Goal: Task Accomplishment & Management: Use online tool/utility

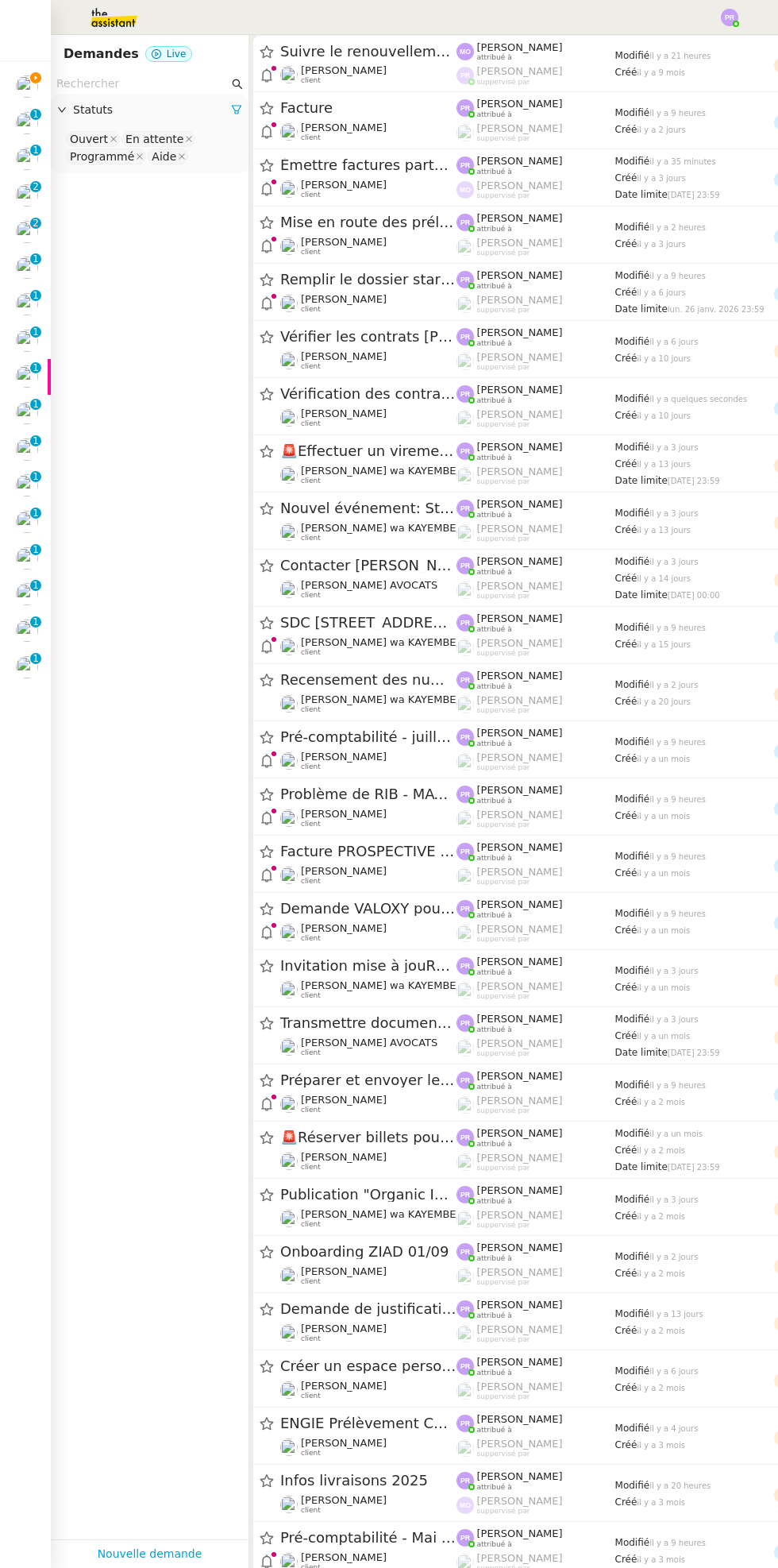
click at [32, 79] on icon at bounding box center [36, 78] width 11 height 11
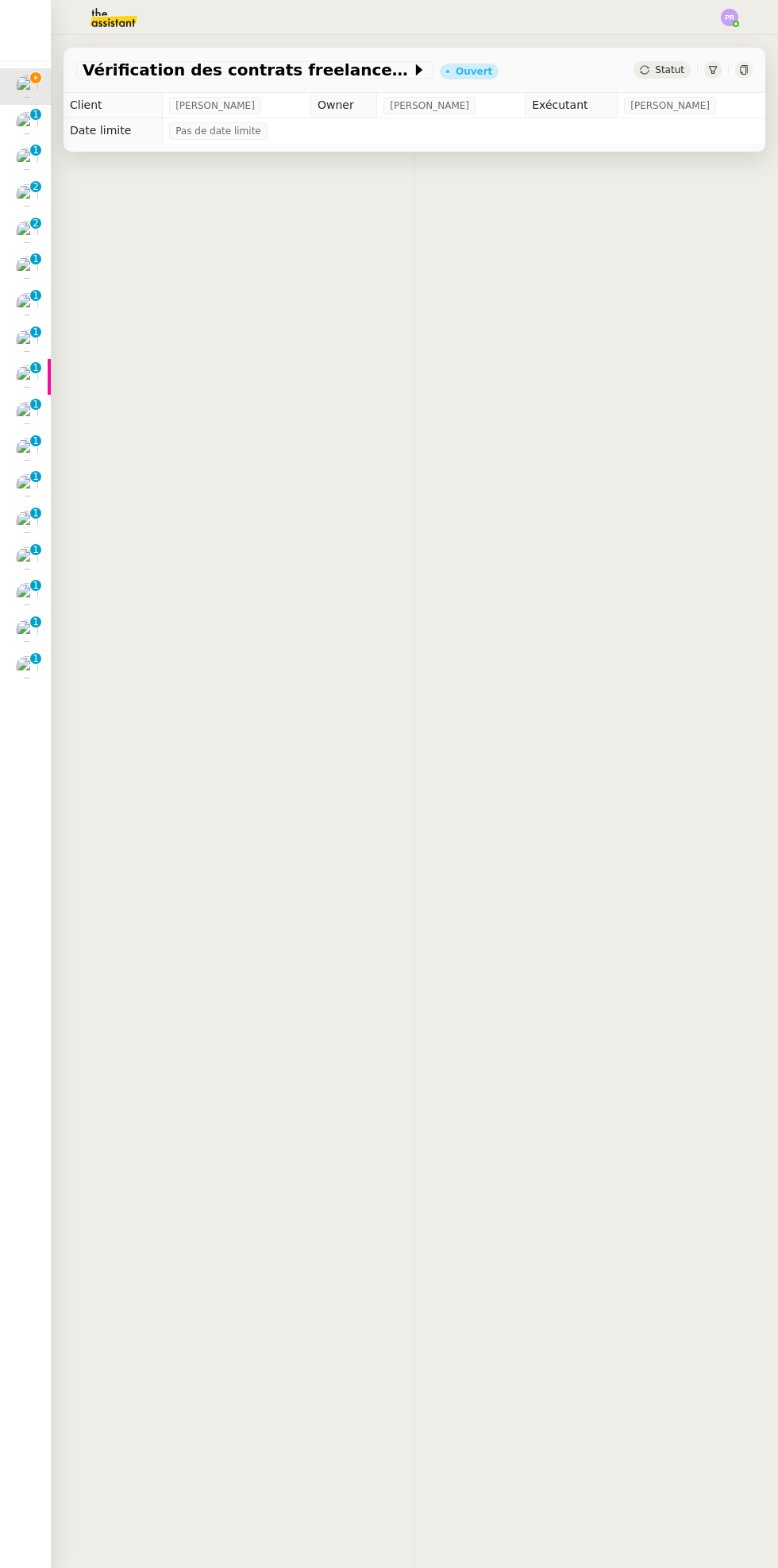
click at [35, 77] on icon at bounding box center [36, 78] width 11 height 11
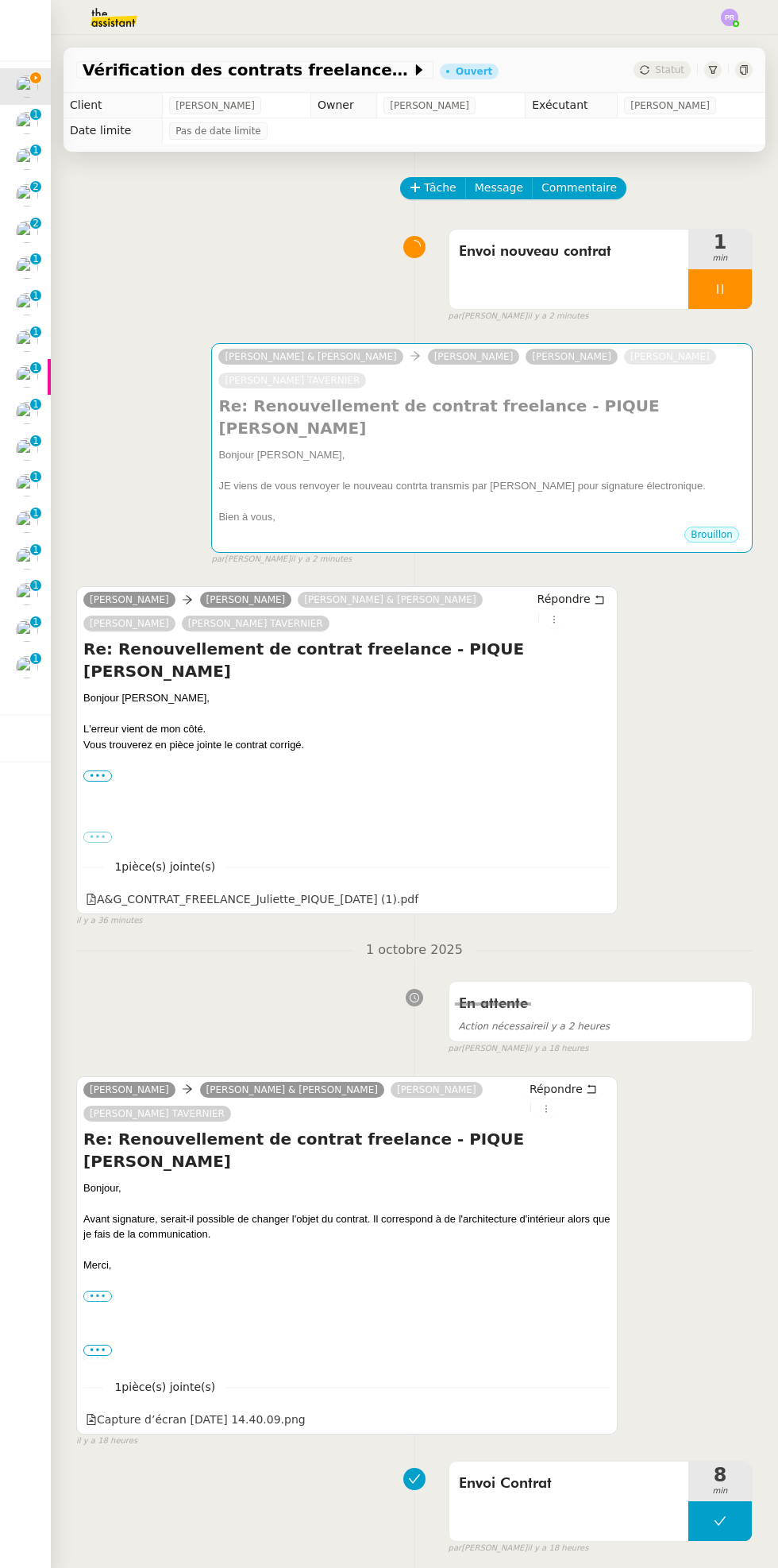
click at [535, 447] on div "Bonjour Juliette," at bounding box center [482, 455] width 527 height 16
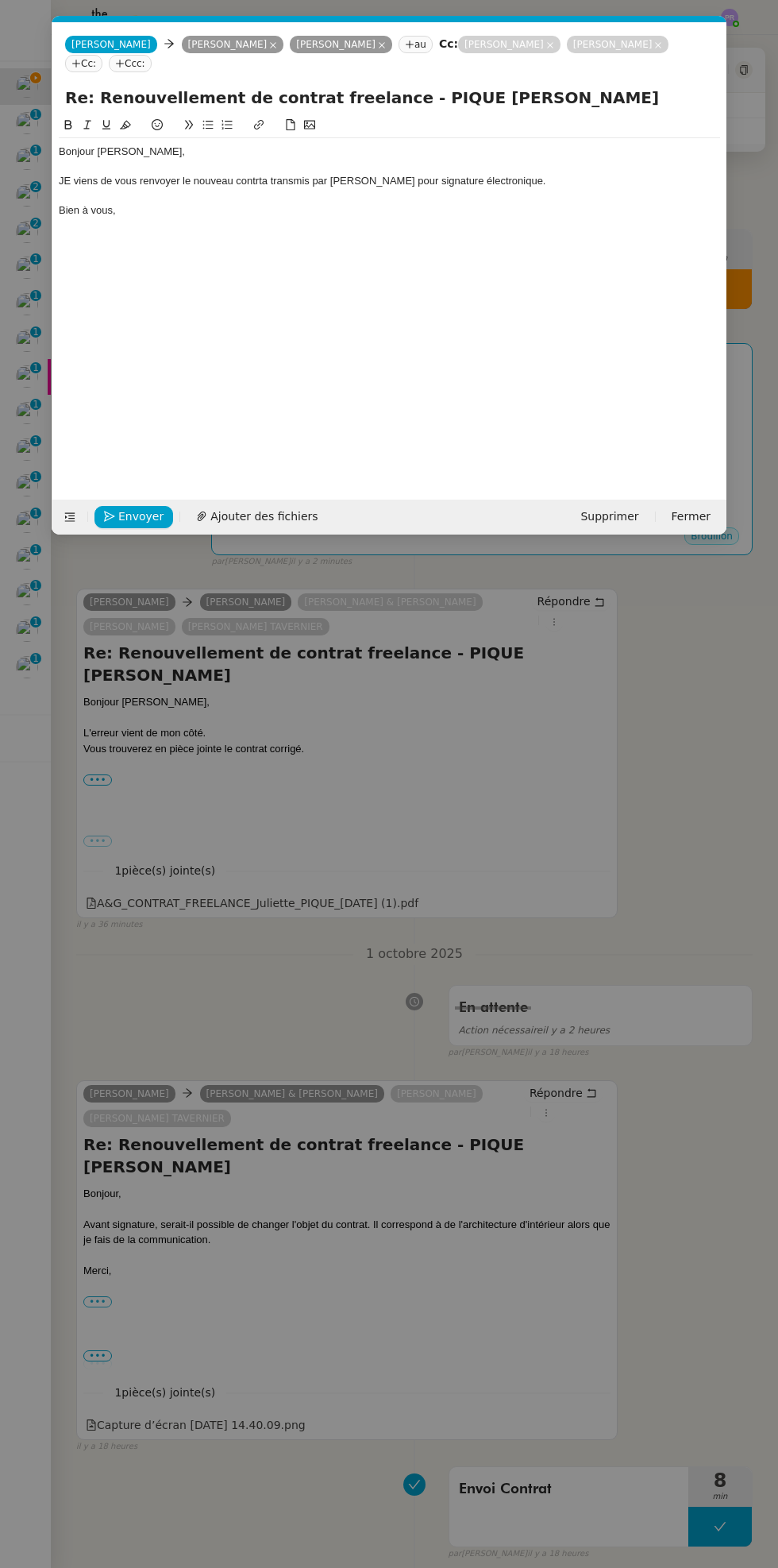
scroll to position [0, 34]
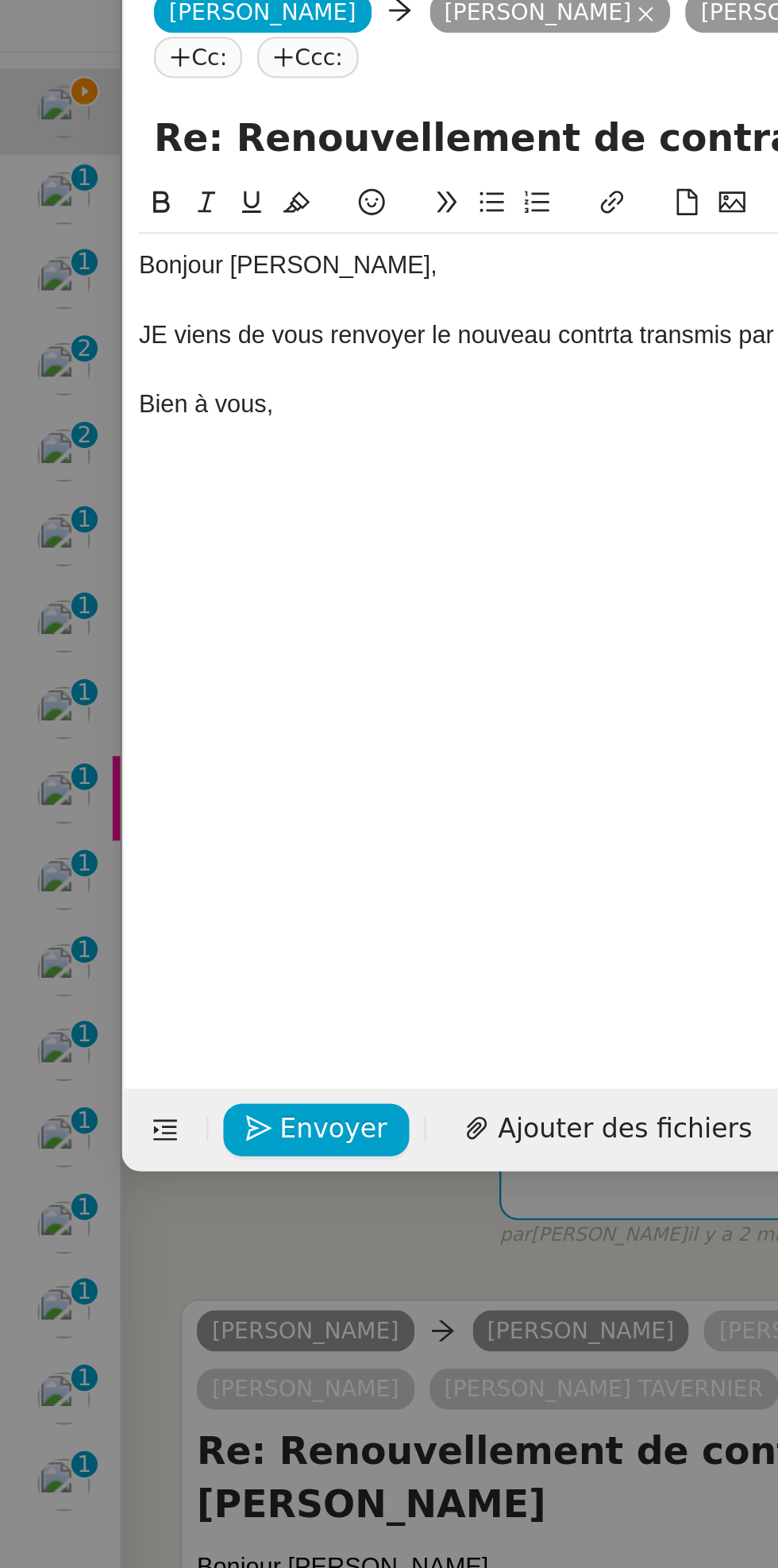
click at [76, 183] on div "JE viens de vous renvoyer le nouveau contrta transmis par Ségolène pour signatu…" at bounding box center [390, 180] width 662 height 14
click at [75, 188] on div "JE viens de vous renvoyer le nouveau contrta transmis par Ségolène pour signatu…" at bounding box center [390, 180] width 662 height 14
click at [74, 182] on div "JE viens de vous renvoyer le nouveau contrta transmis par Ségolène pour signatu…" at bounding box center [390, 180] width 662 height 14
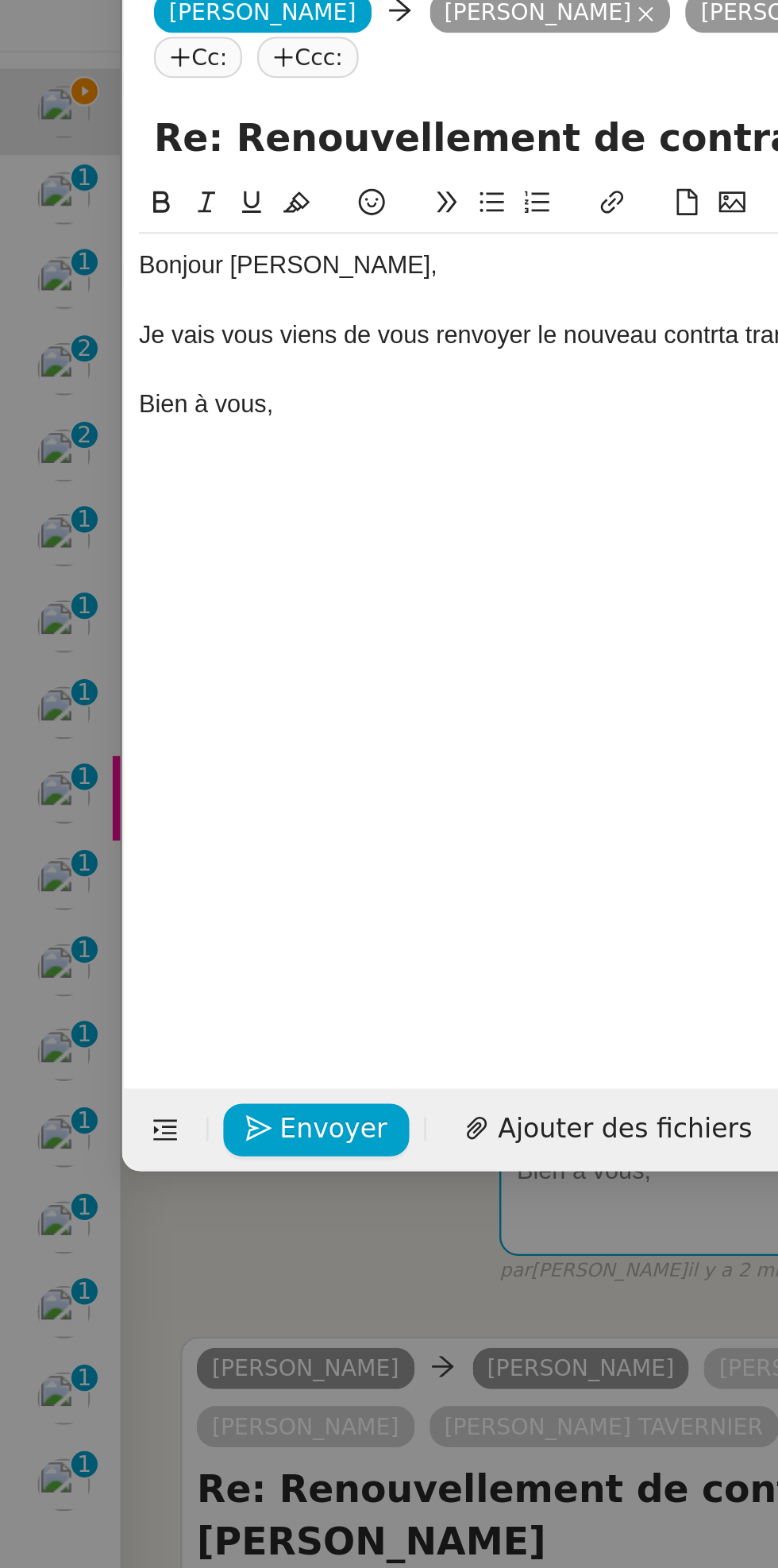
click at [188, 188] on div "Je vais vous viens de vous renvoyer le nouveau contrta transmis par Ségolène po…" at bounding box center [390, 180] width 662 height 14
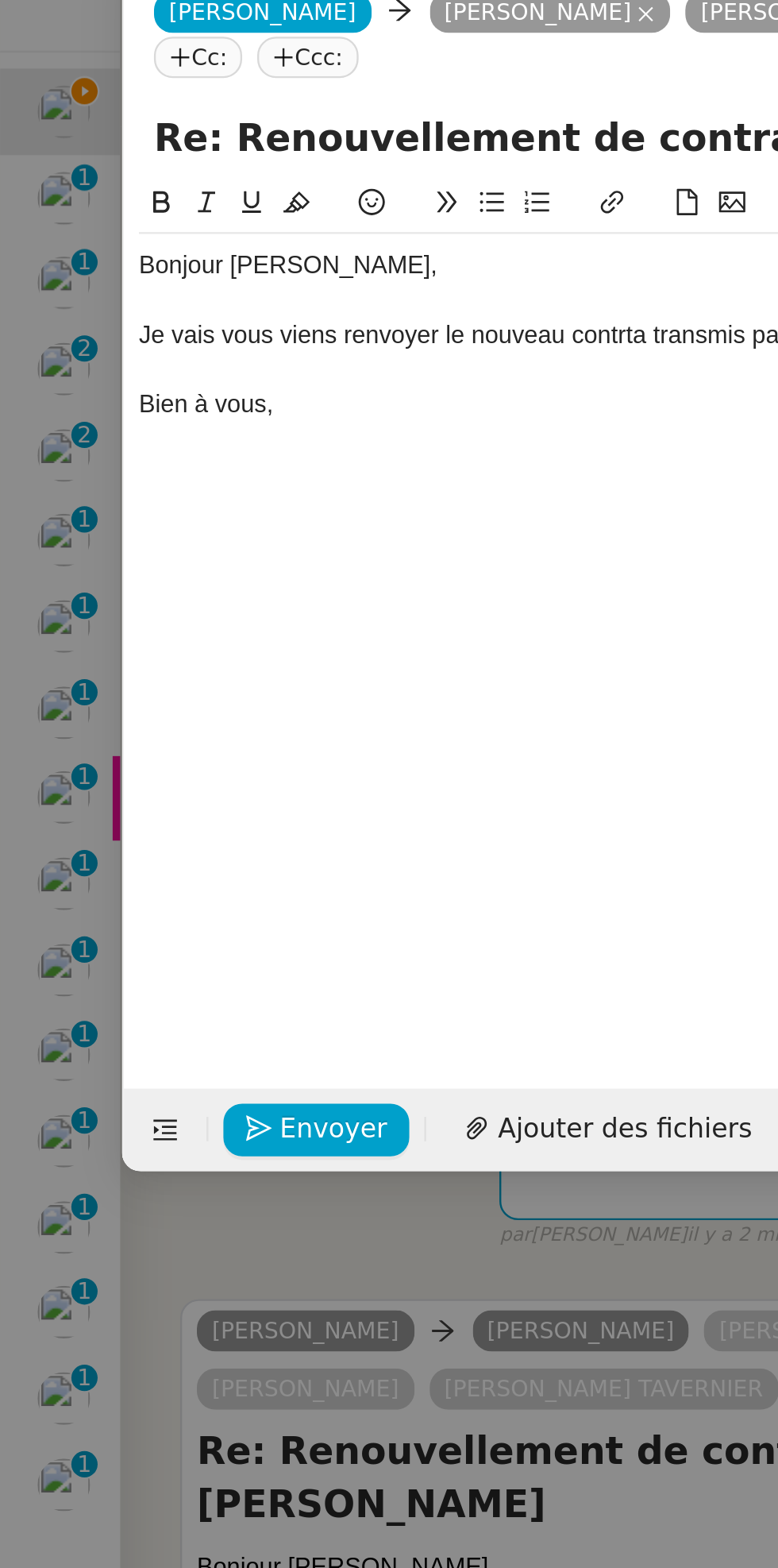
click at [269, 182] on div "Je vais vous viens renvoyer le nouveau contrta transmis par Ségolène pour signa…" at bounding box center [390, 180] width 662 height 14
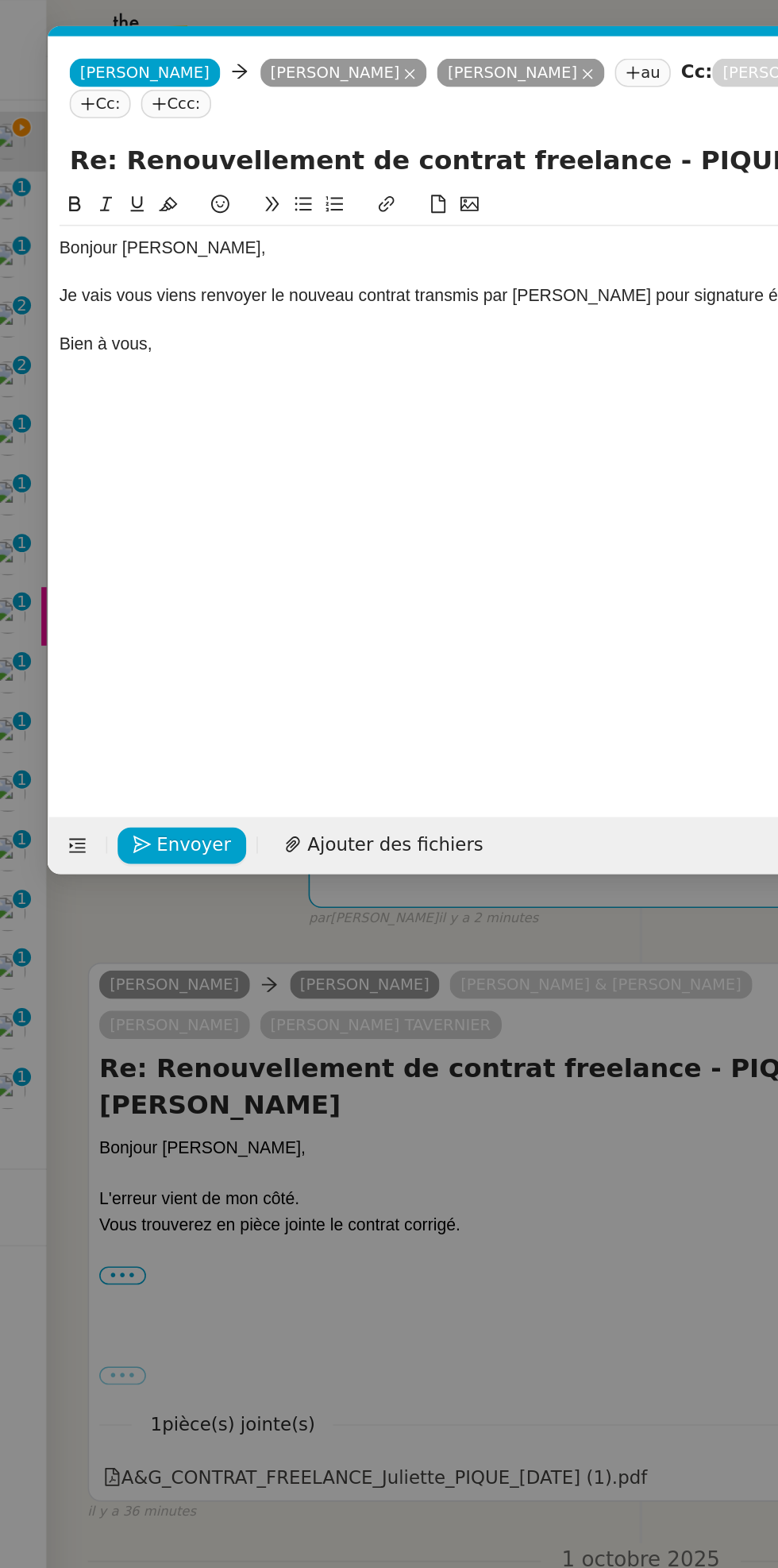
click at [150, 184] on div "Je vais vous viens renvoyer le nouveau contrat transmis par Ségolène pour signa…" at bounding box center [390, 180] width 662 height 14
click at [359, 190] on div at bounding box center [390, 196] width 662 height 14
click at [365, 186] on div "Je vais vous renvoyer le nouveau contrat transmis par Ségolène pour signature é…" at bounding box center [390, 180] width 662 height 14
click at [270, 45] on icon at bounding box center [274, 45] width 7 height 7
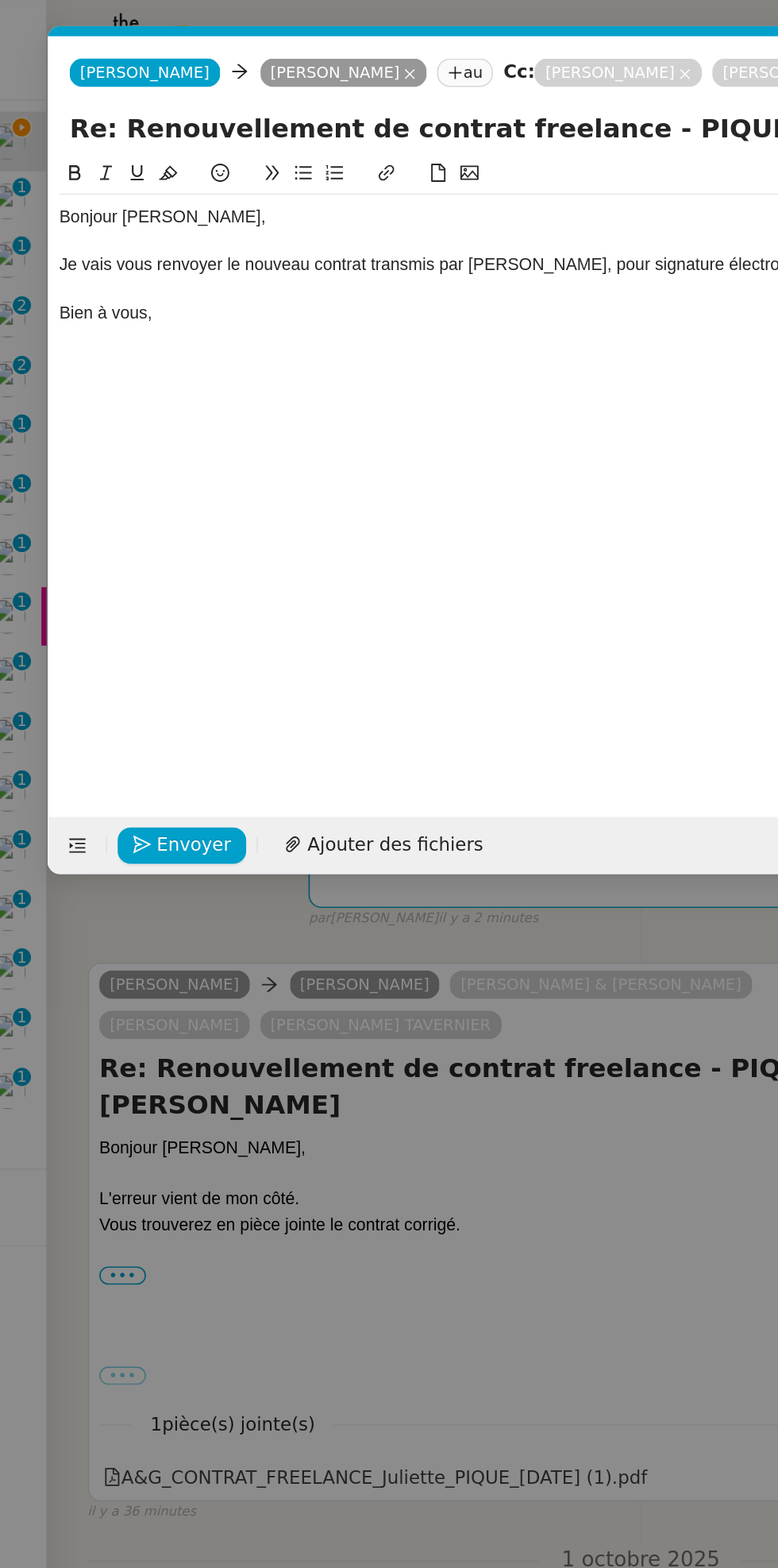
click at [263, 900] on nz-modal-container "Service TA - VOYAGE - PROPOSITION GLOBALE A utiliser dans le cadre de propositi…" at bounding box center [389, 784] width 778 height 1568
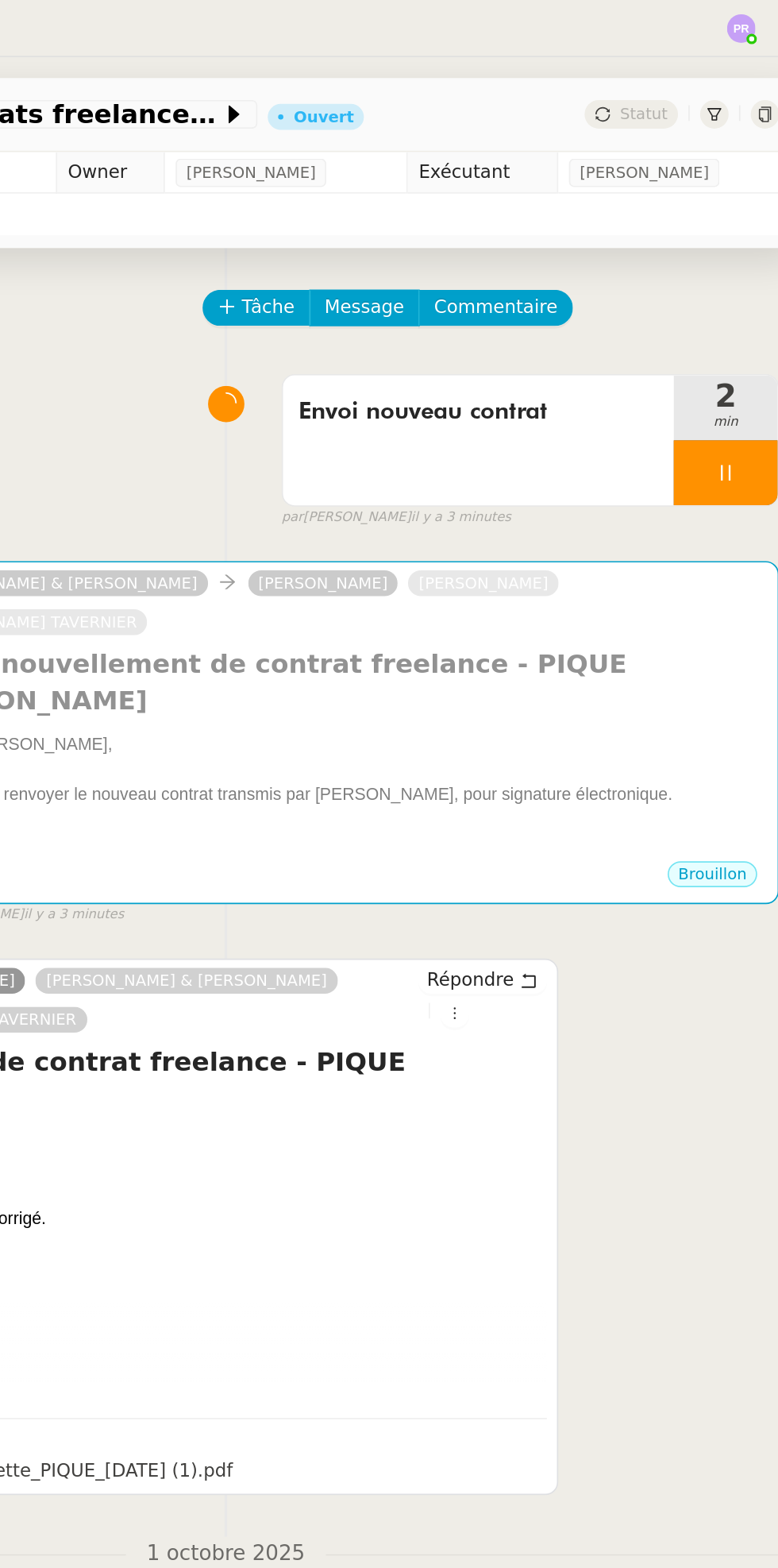
click at [721, 287] on icon at bounding box center [721, 289] width 13 height 13
click at [748, 287] on button at bounding box center [735, 289] width 32 height 39
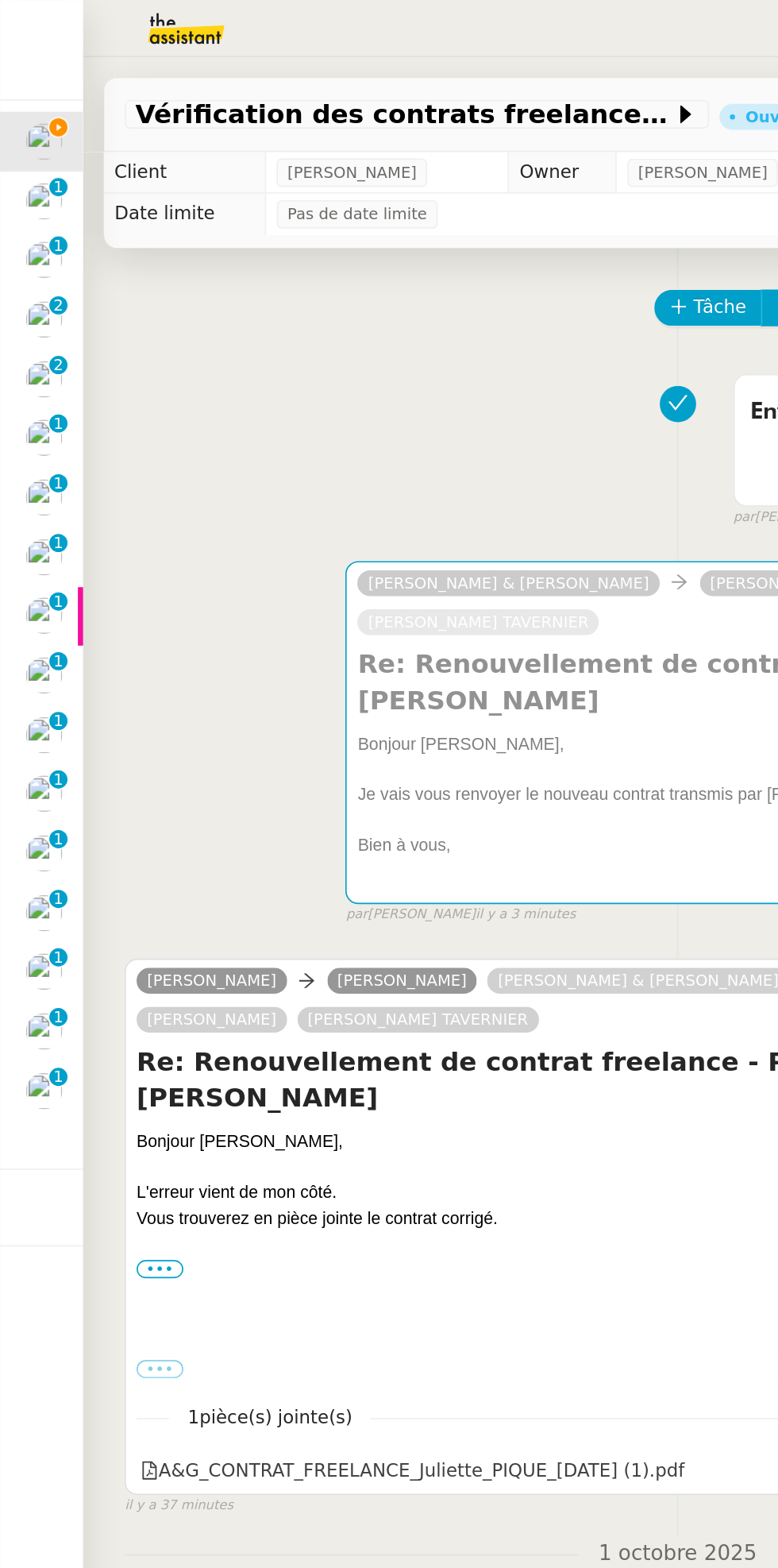
click at [34, 117] on p "1" at bounding box center [36, 116] width 7 height 14
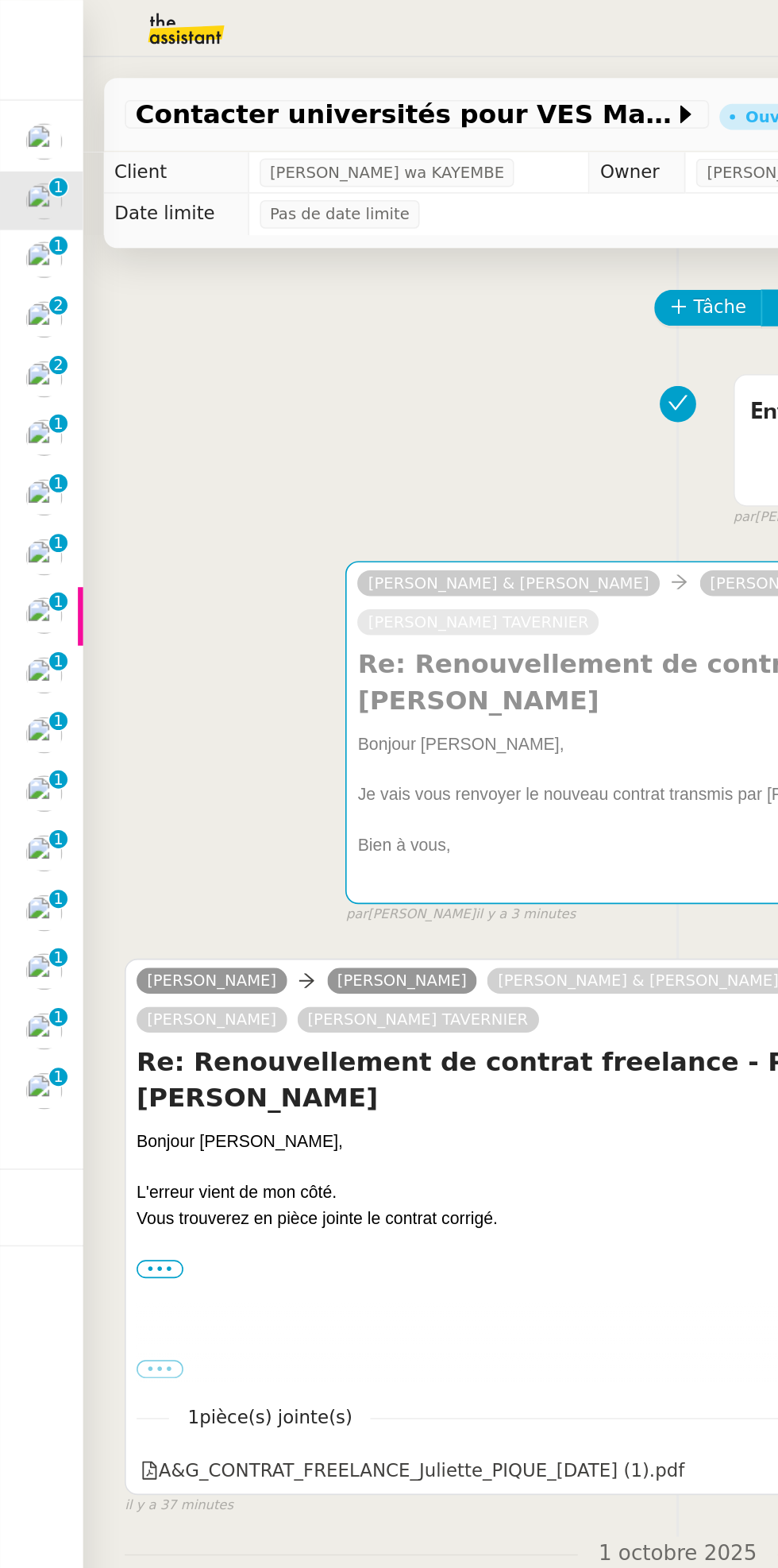
scroll to position [1, 0]
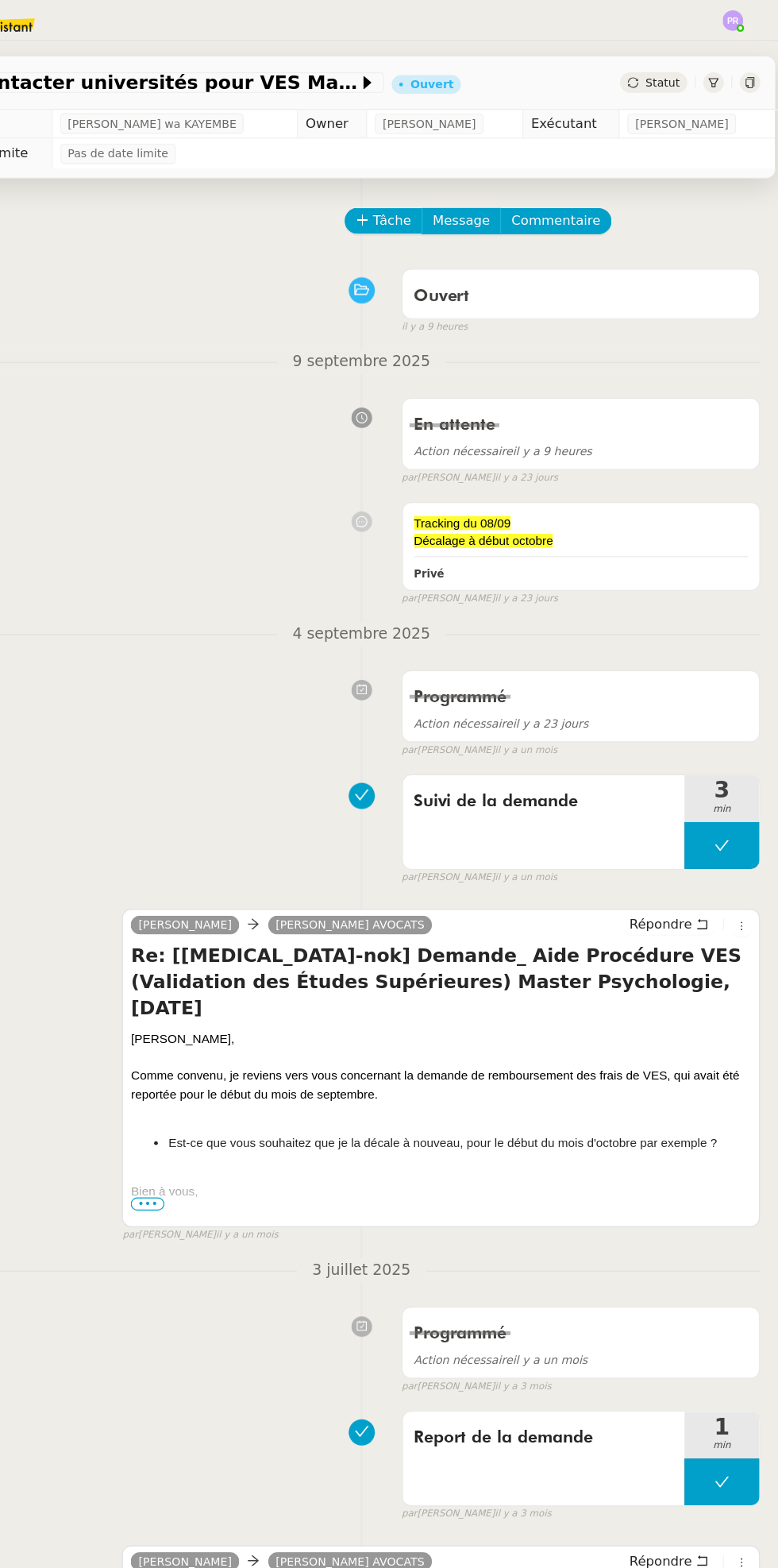
click at [665, 65] on span "Statut" at bounding box center [670, 70] width 29 height 11
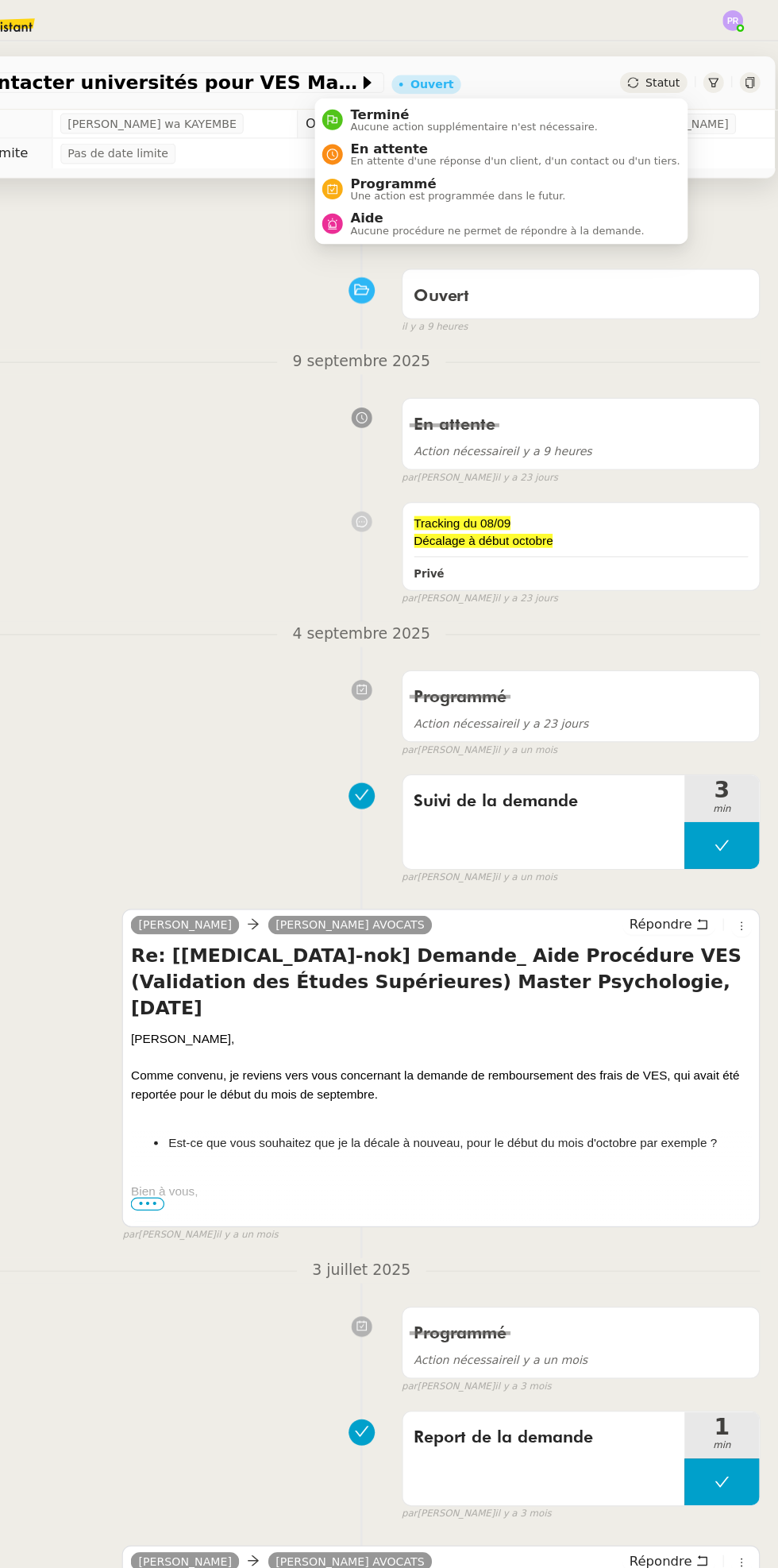
click at [567, 138] on span "En attente d'une réponse d'un client, d'un contact ou d'un tiers." at bounding box center [544, 137] width 279 height 9
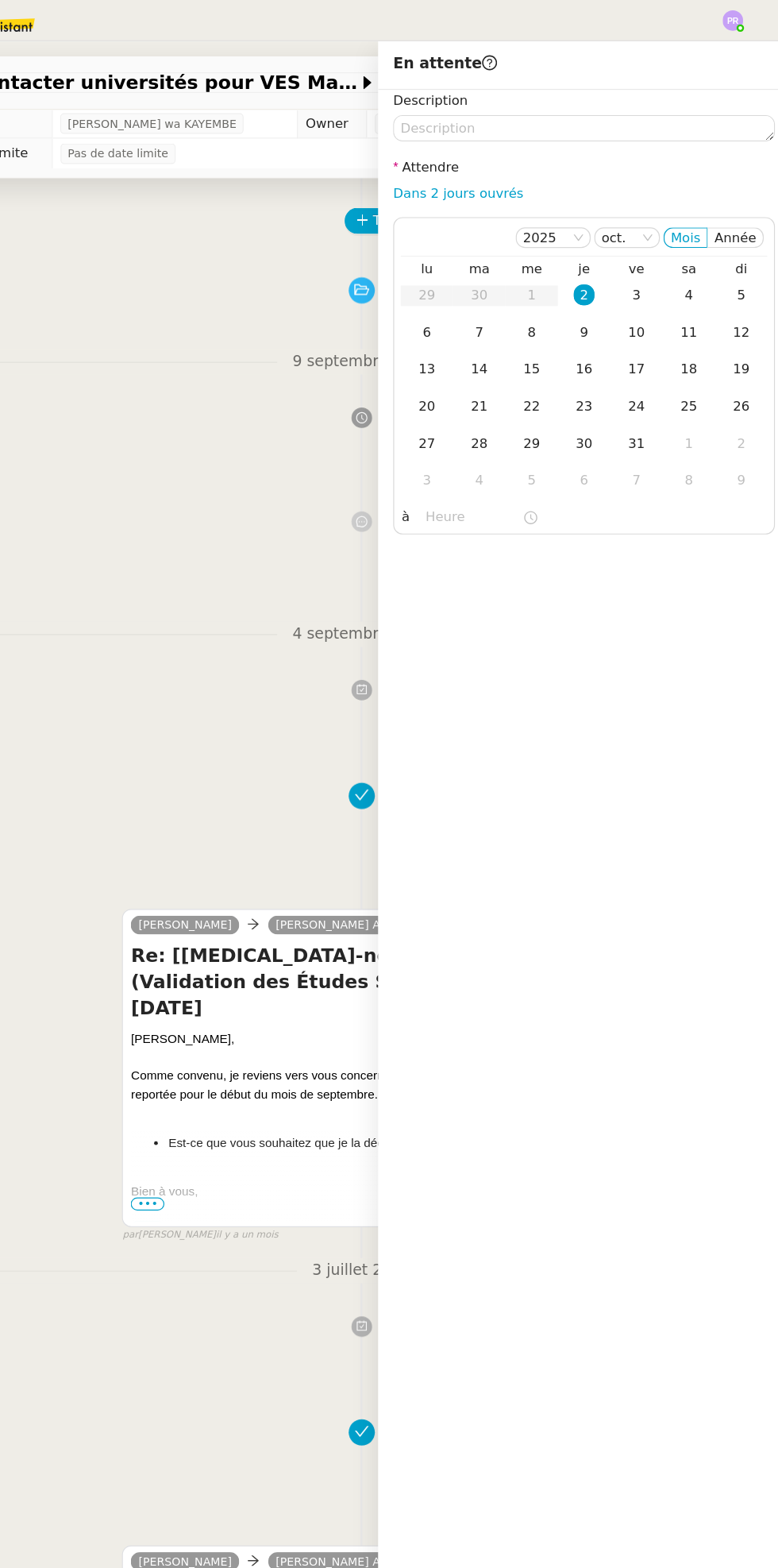
click at [474, 286] on div "6" at bounding box center [469, 282] width 17 height 17
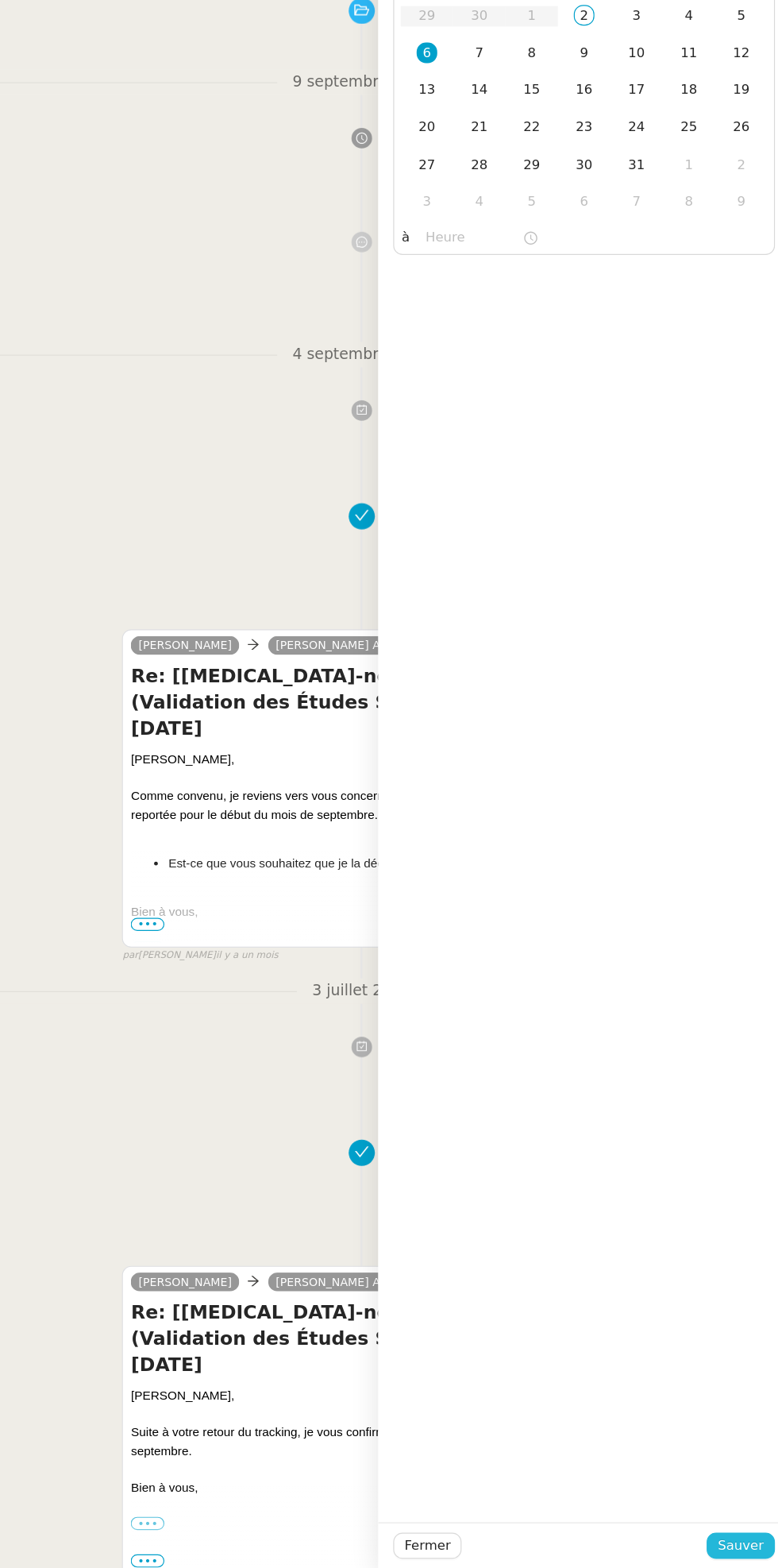
click at [729, 1546] on span "Sauver" at bounding box center [736, 1548] width 39 height 18
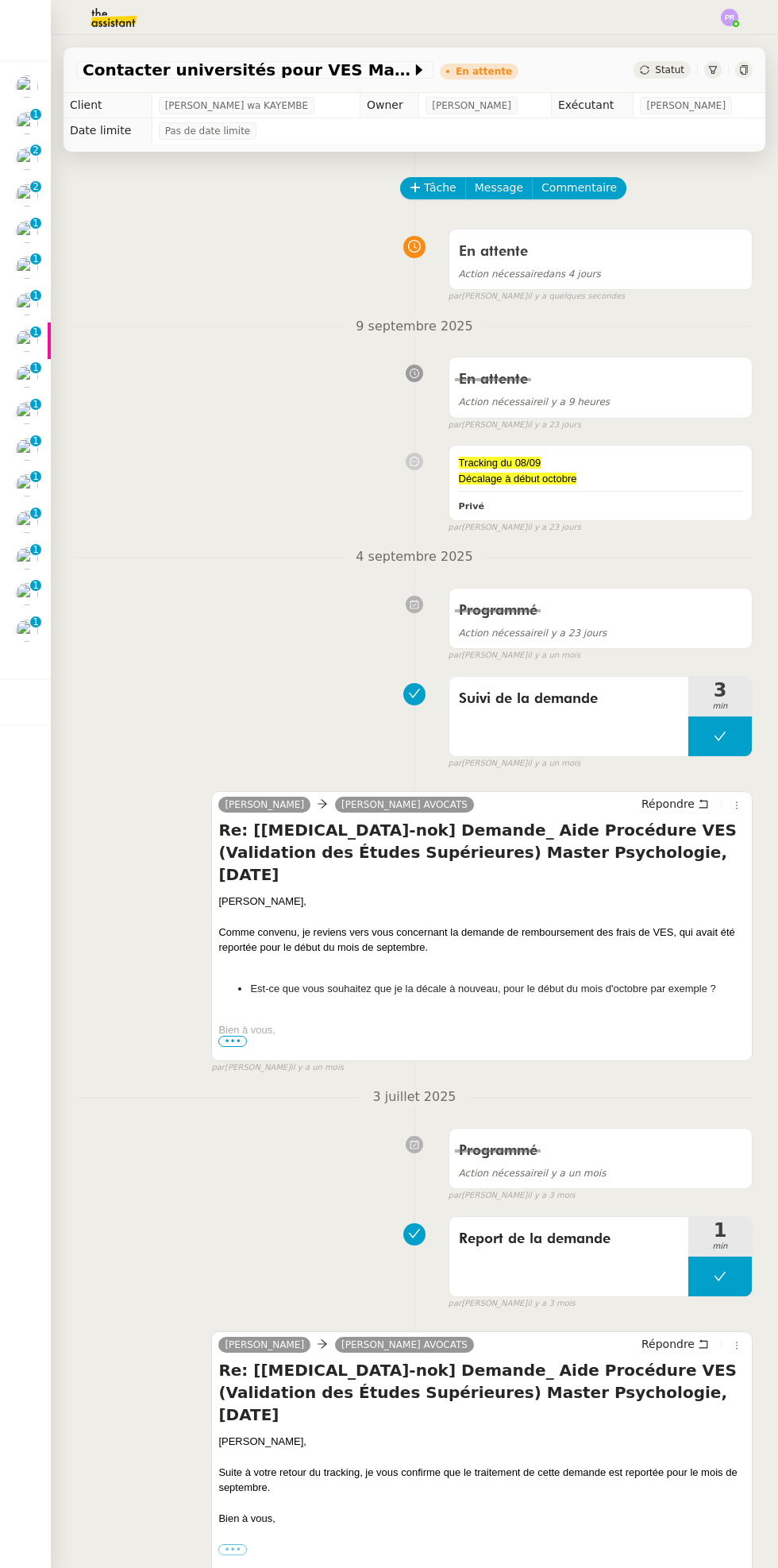
click at [35, 114] on p "1" at bounding box center [36, 116] width 7 height 14
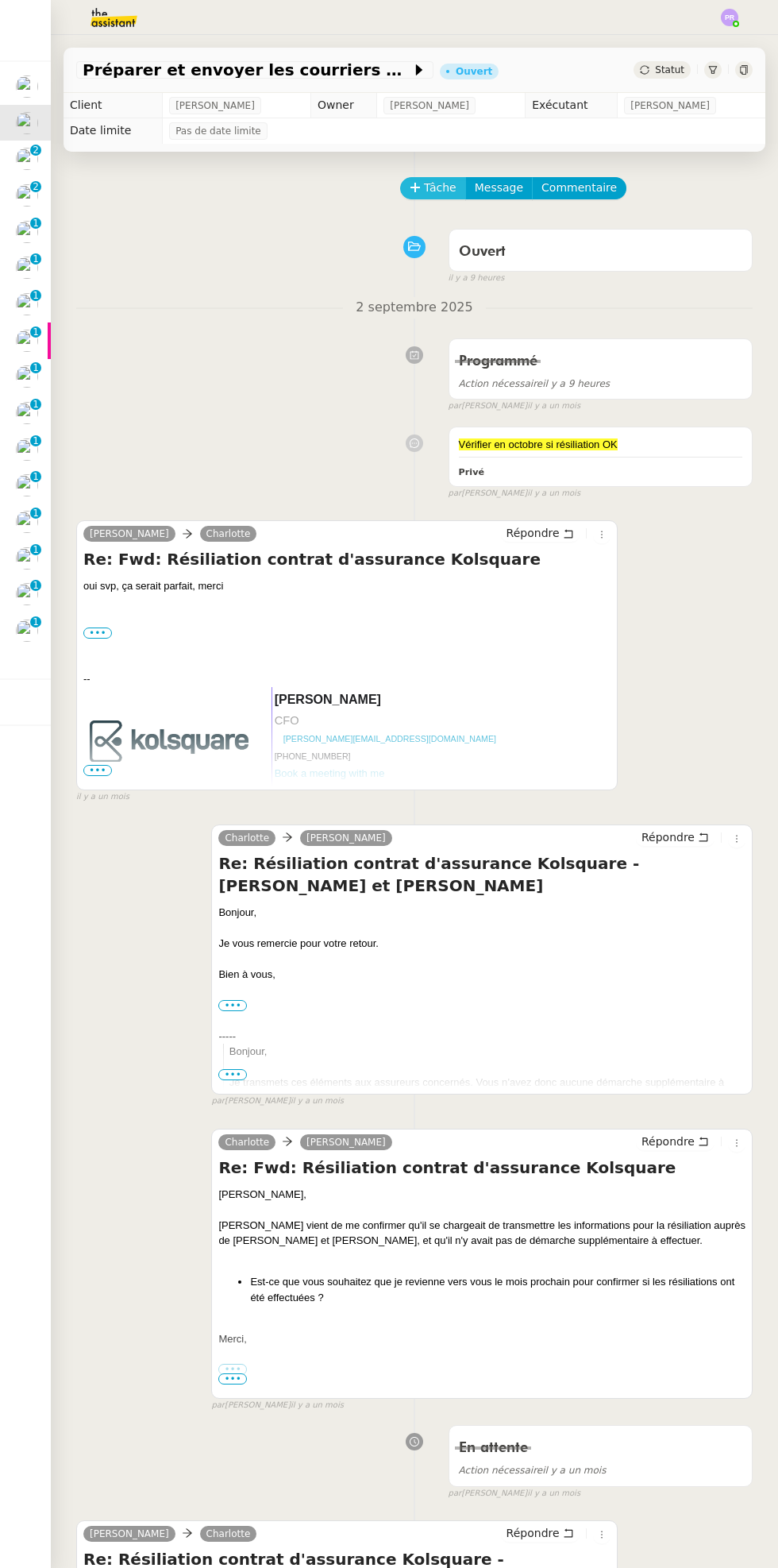
click at [432, 192] on span "Tâche" at bounding box center [441, 188] width 33 height 18
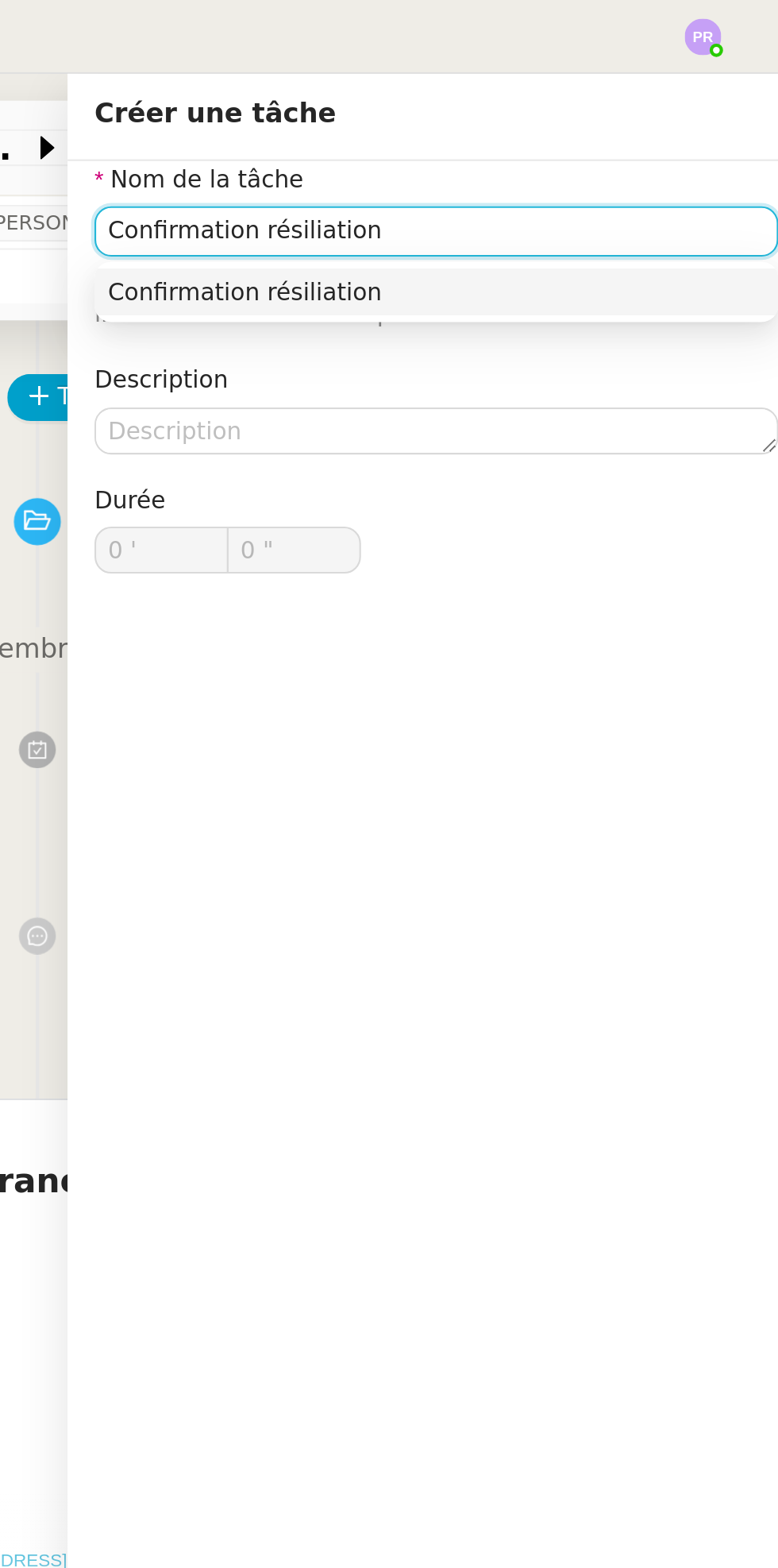
click at [597, 134] on div "Confirmation résiliation" at bounding box center [604, 138] width 311 height 14
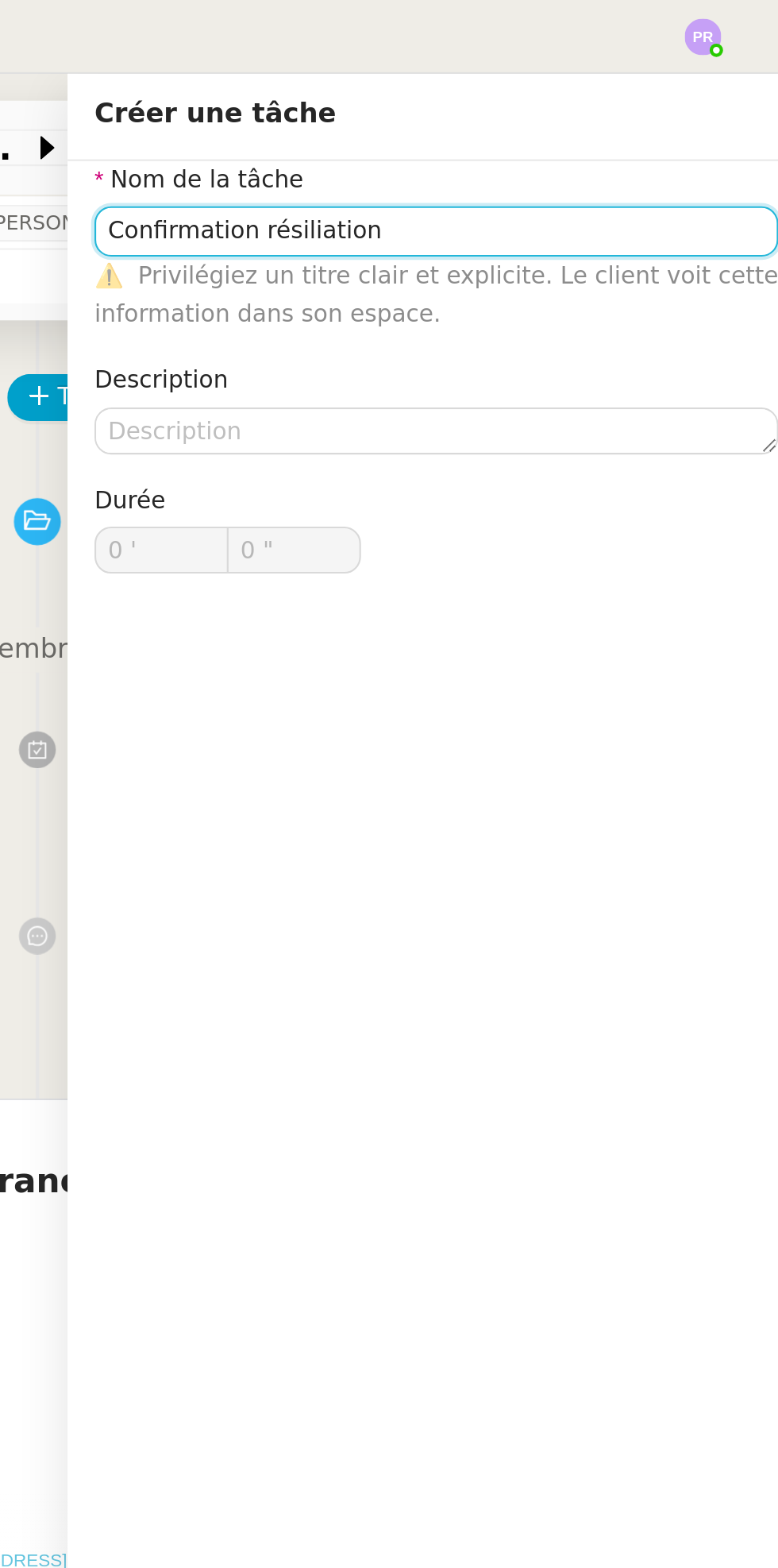
scroll to position [2, 0]
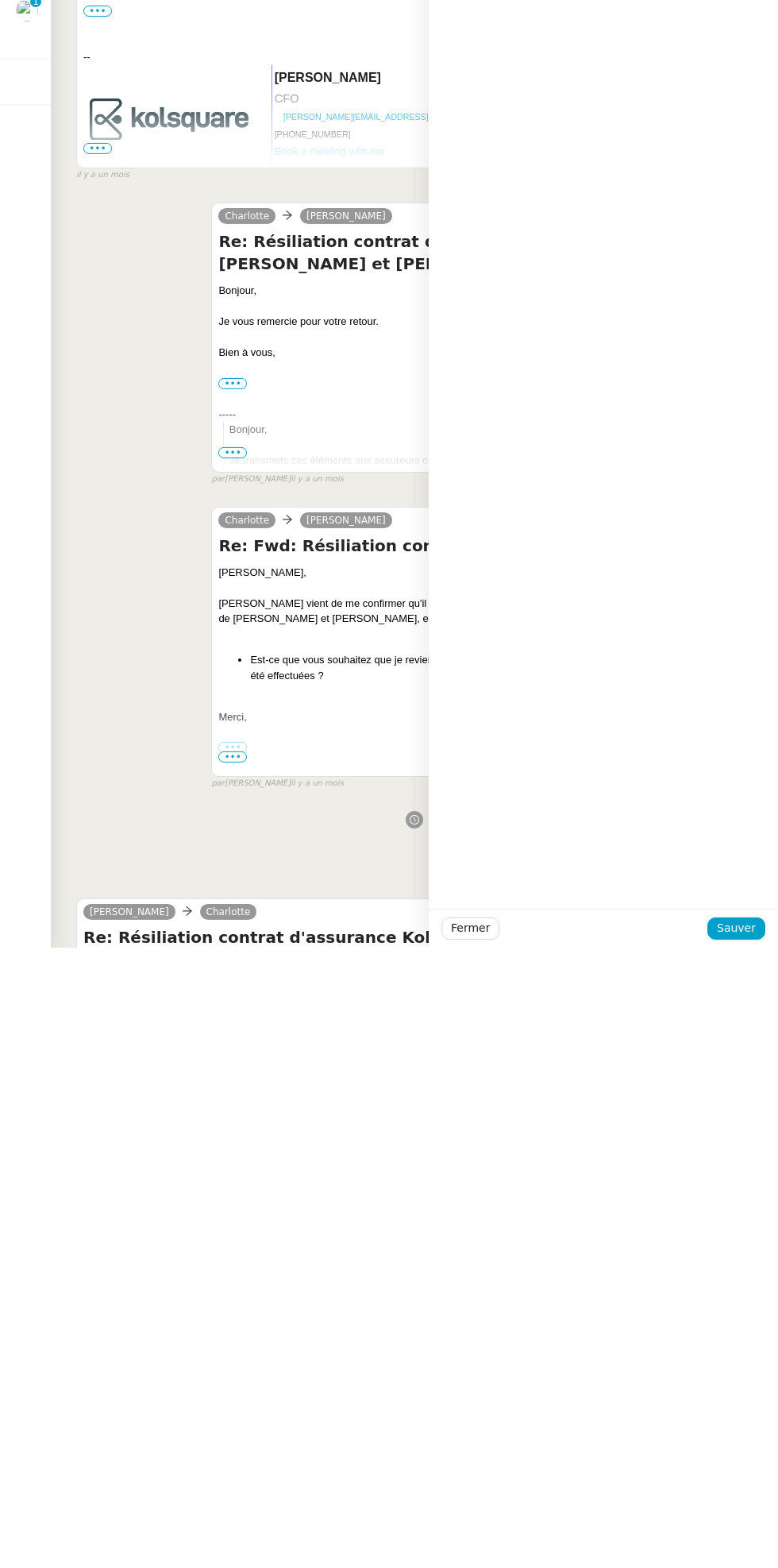
type input "Confirmation résiliation"
click at [733, 1545] on span "Sauver" at bounding box center [736, 1548] width 39 height 18
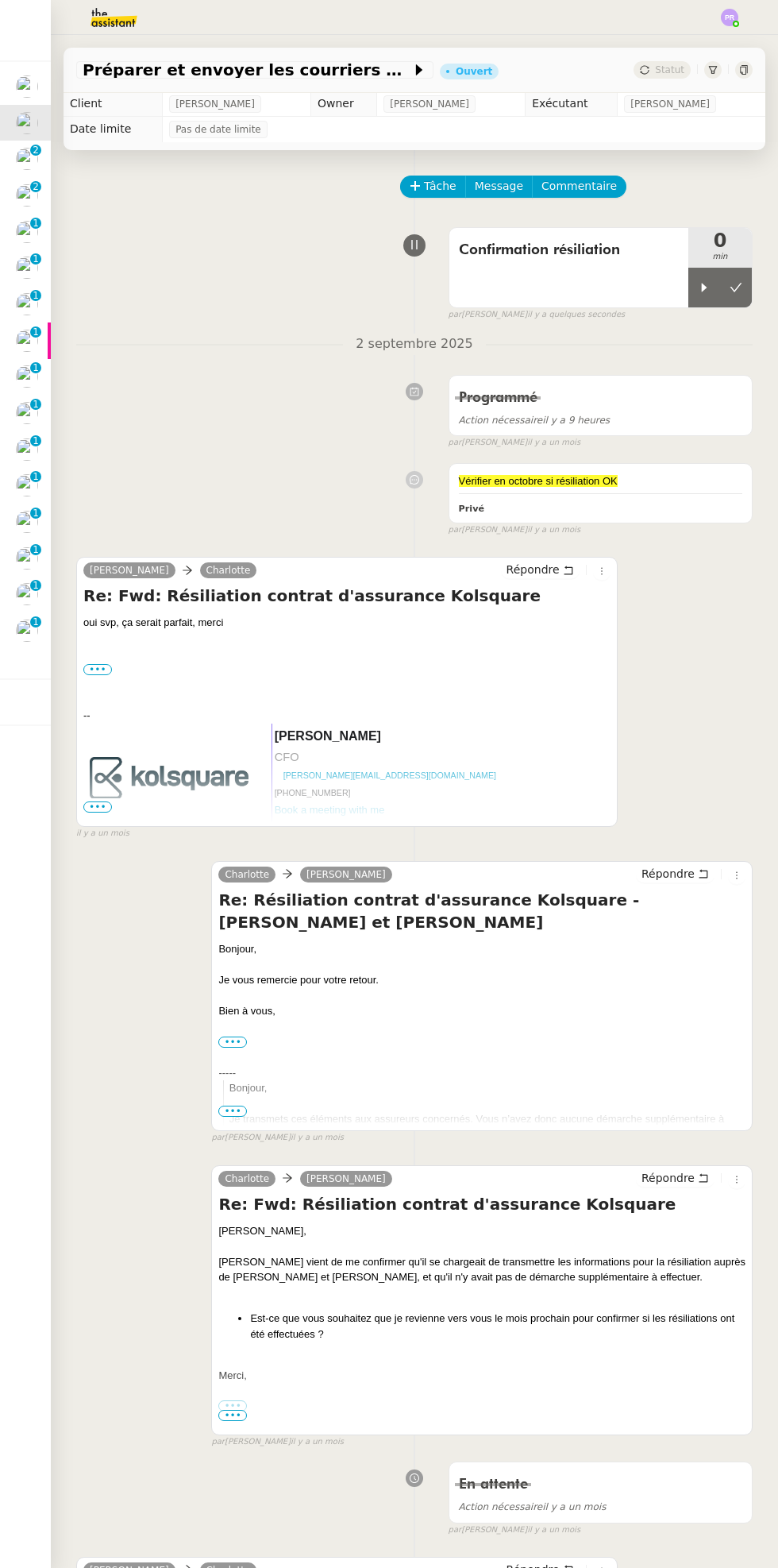
click at [703, 286] on icon at bounding box center [704, 287] width 6 height 9
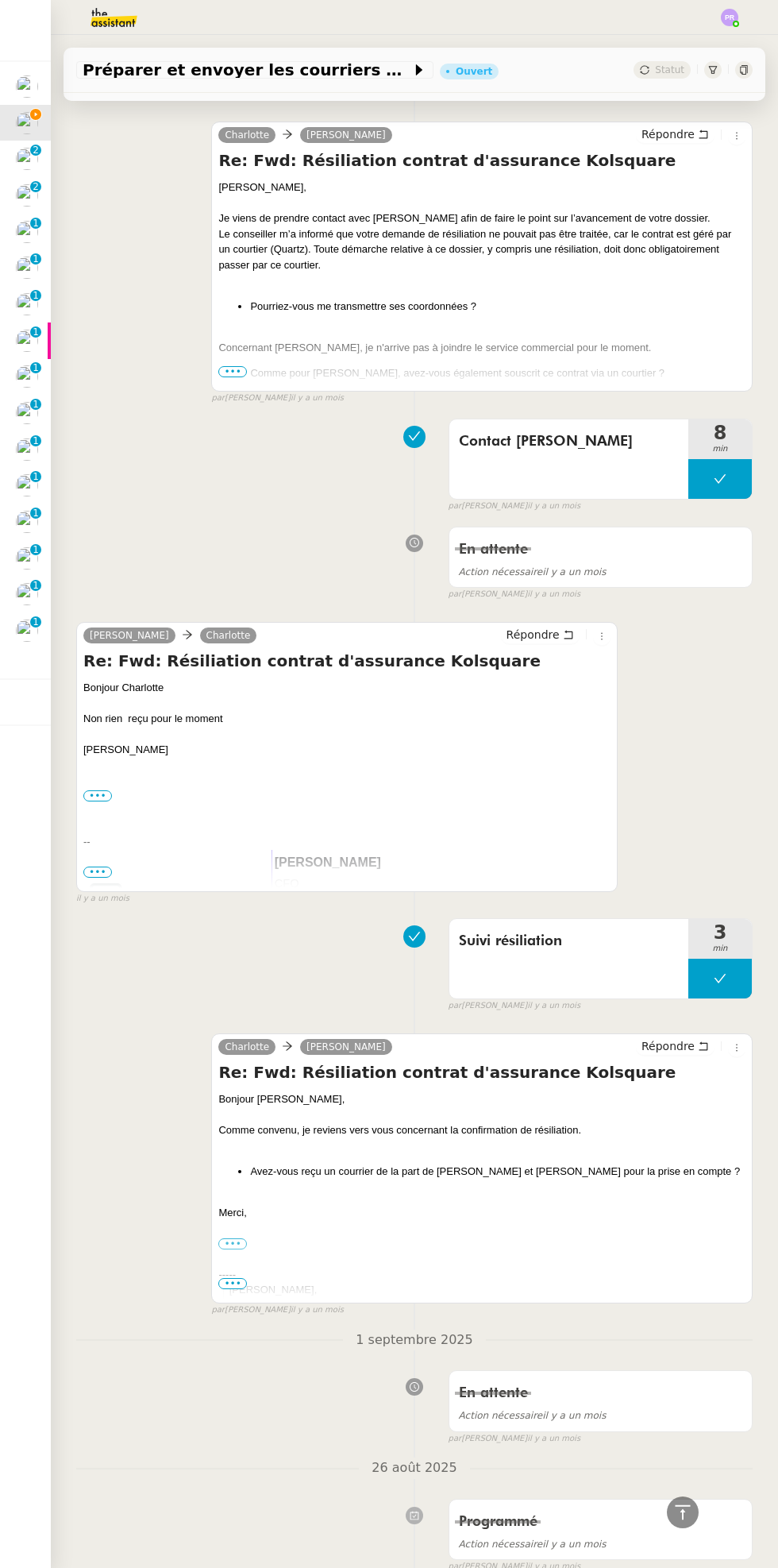
scroll to position [3146, 0]
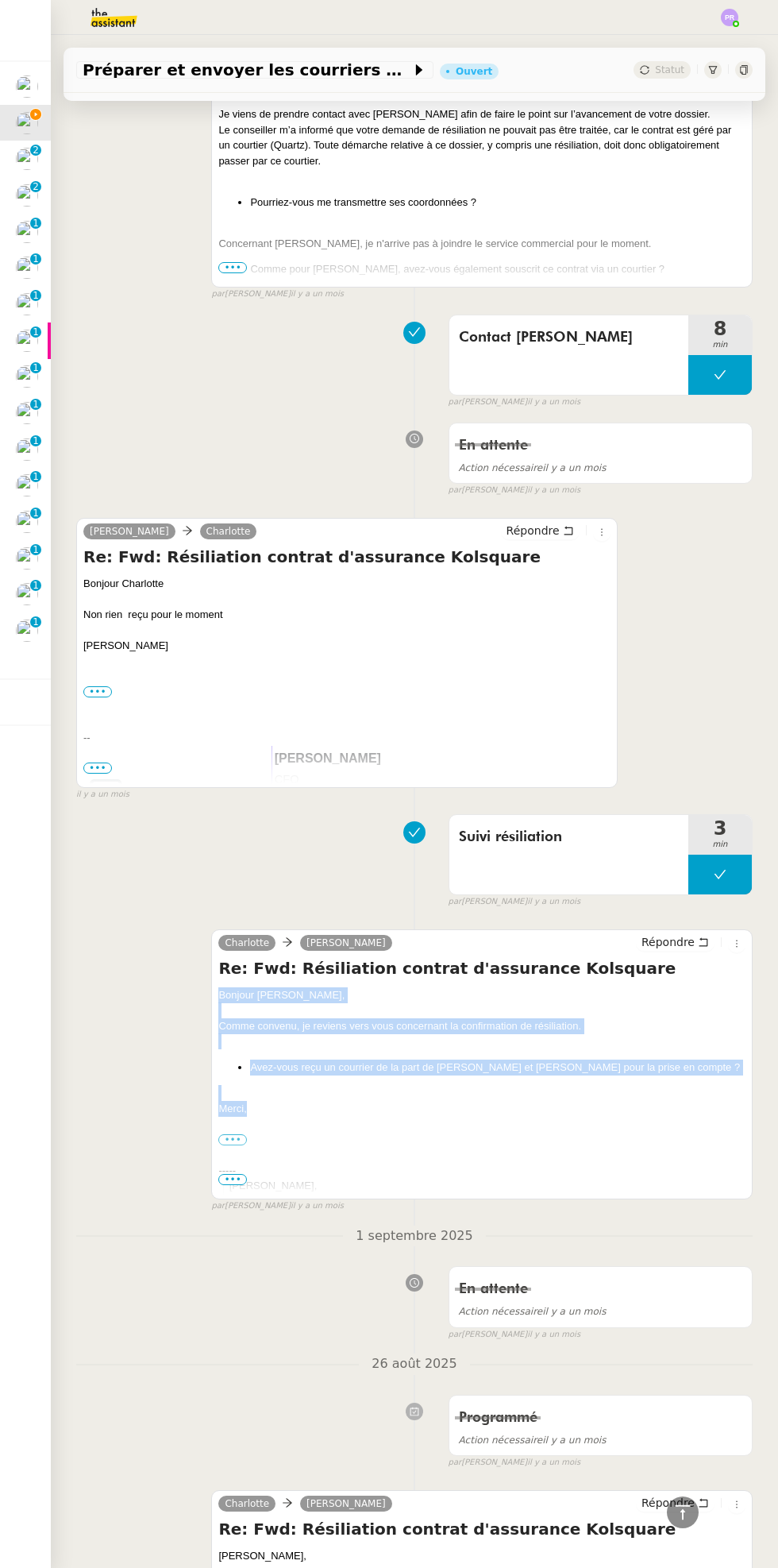
copy div "Bonjour Alexis, Comme convenu, je reviens vers vous concernant la confirmation …"
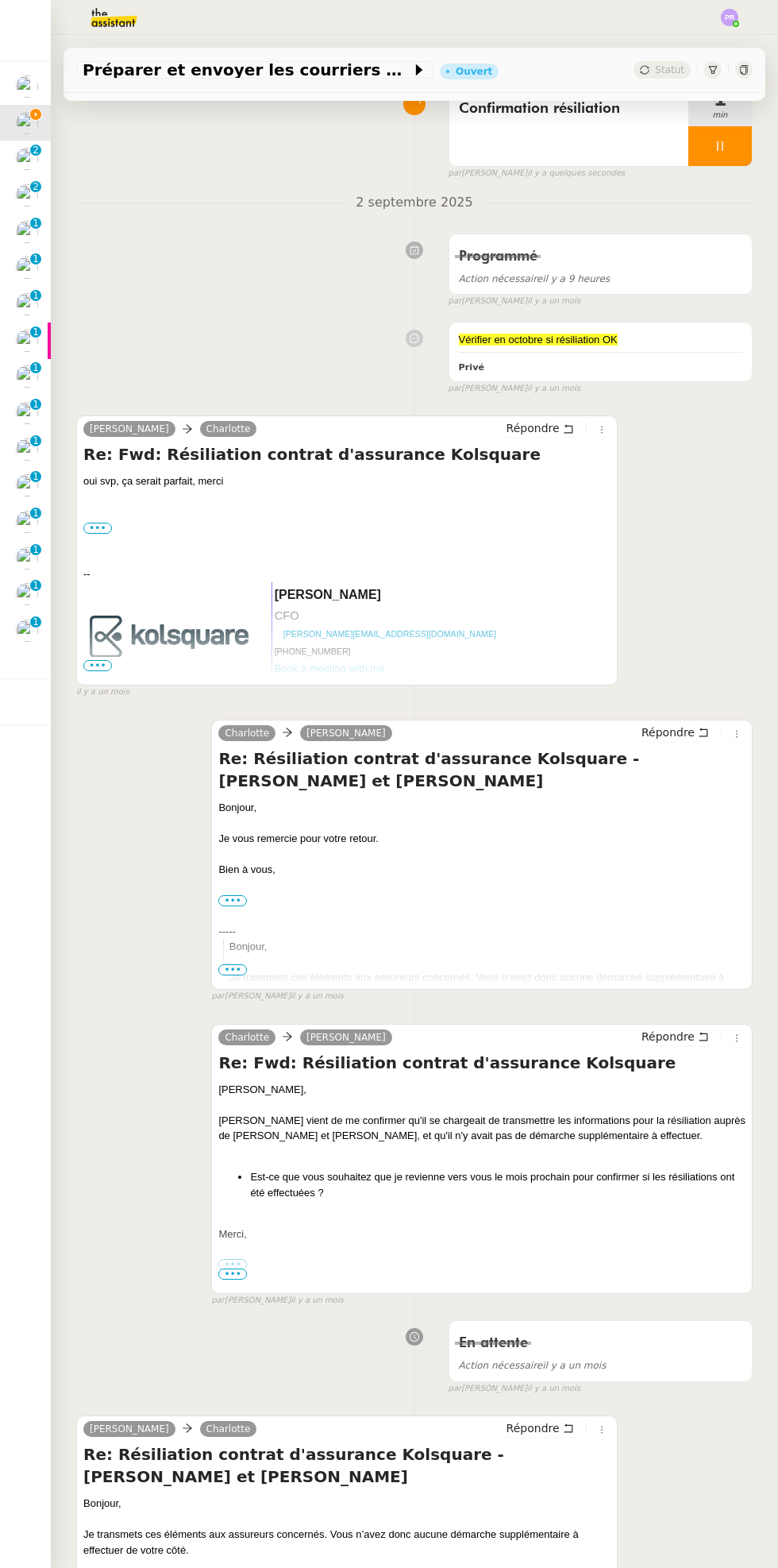
scroll to position [0, 0]
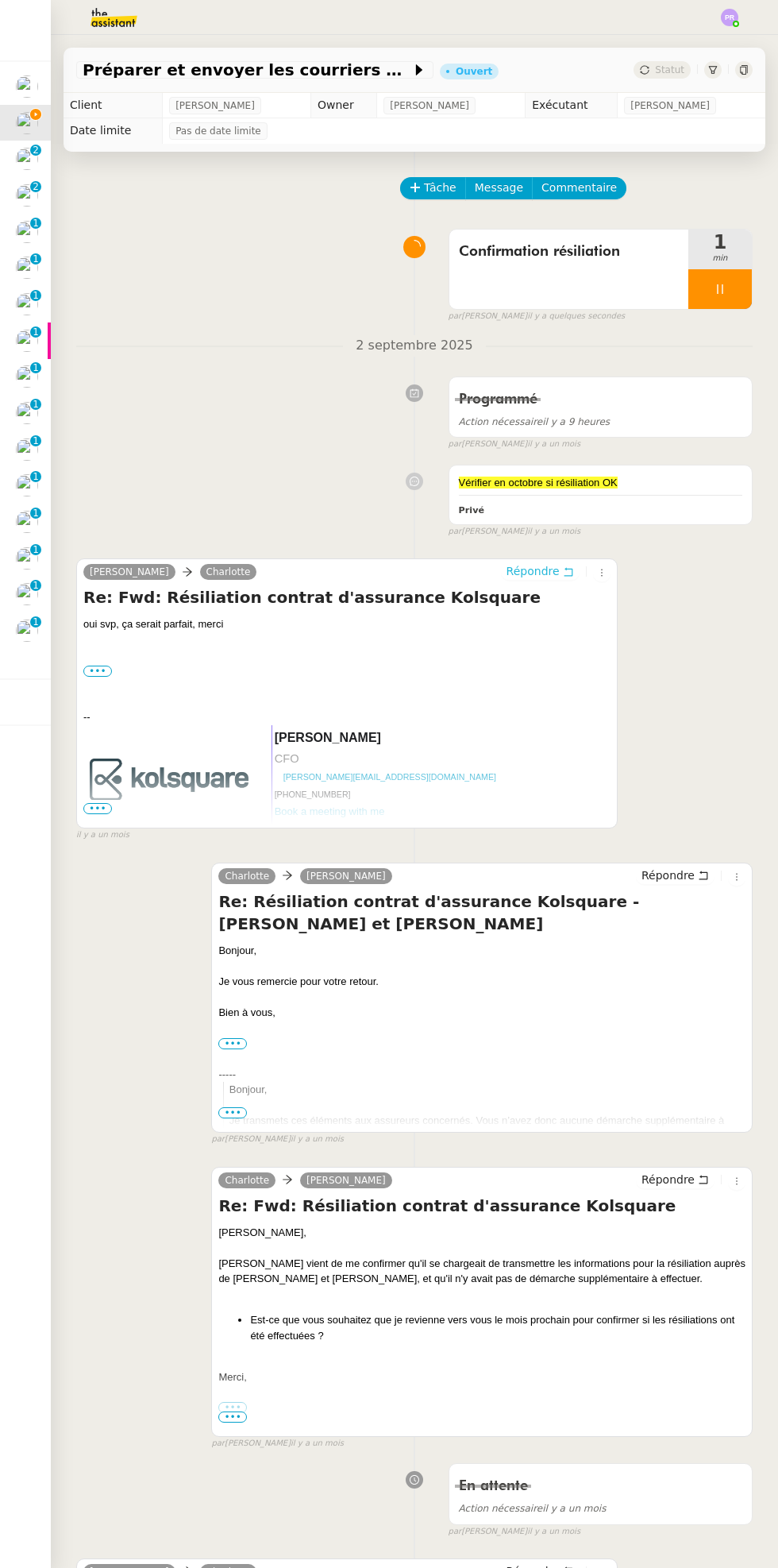
click at [545, 574] on span "Répondre" at bounding box center [533, 570] width 53 height 16
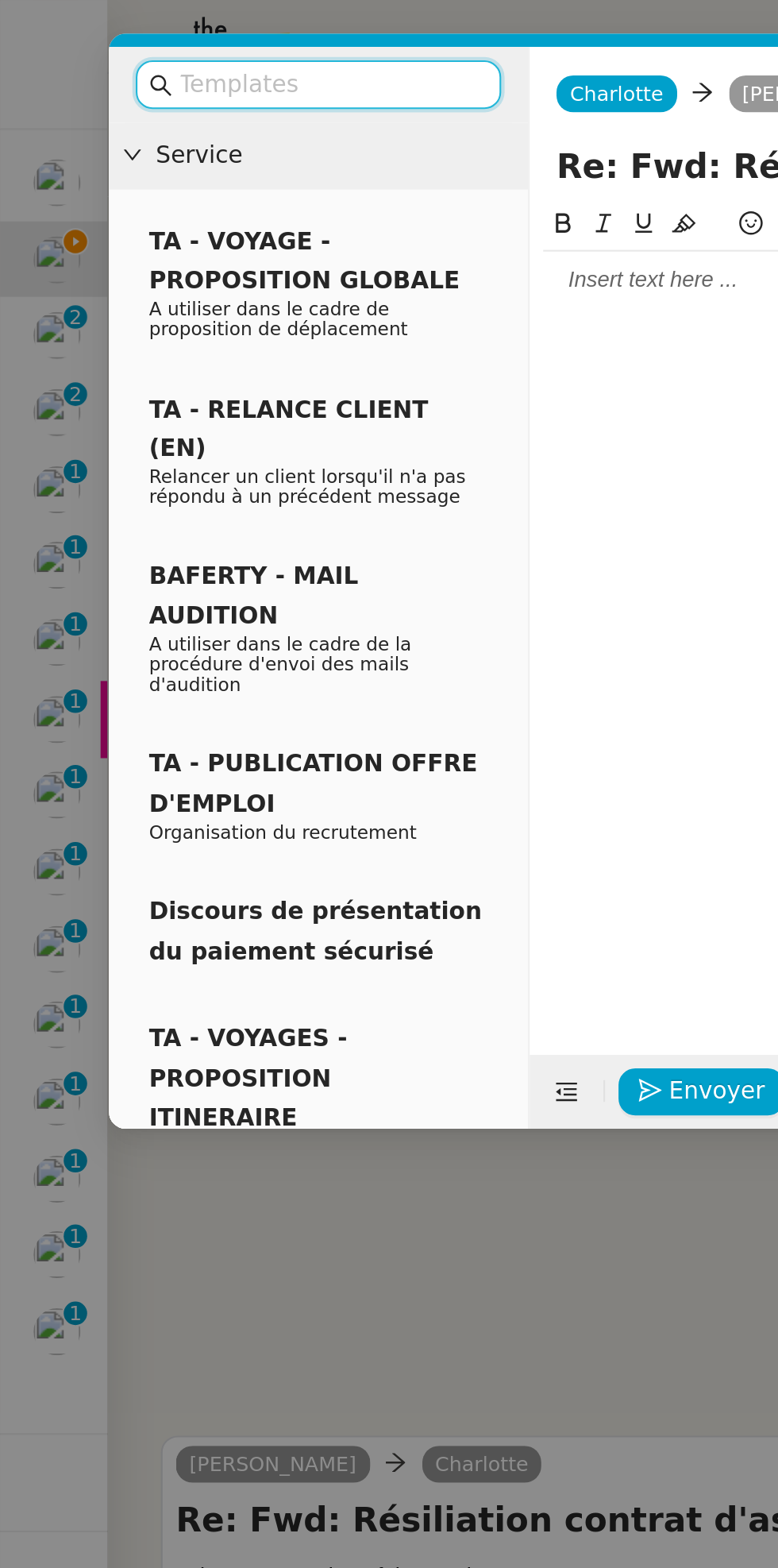
click at [310, 138] on div at bounding box center [488, 132] width 463 height 14
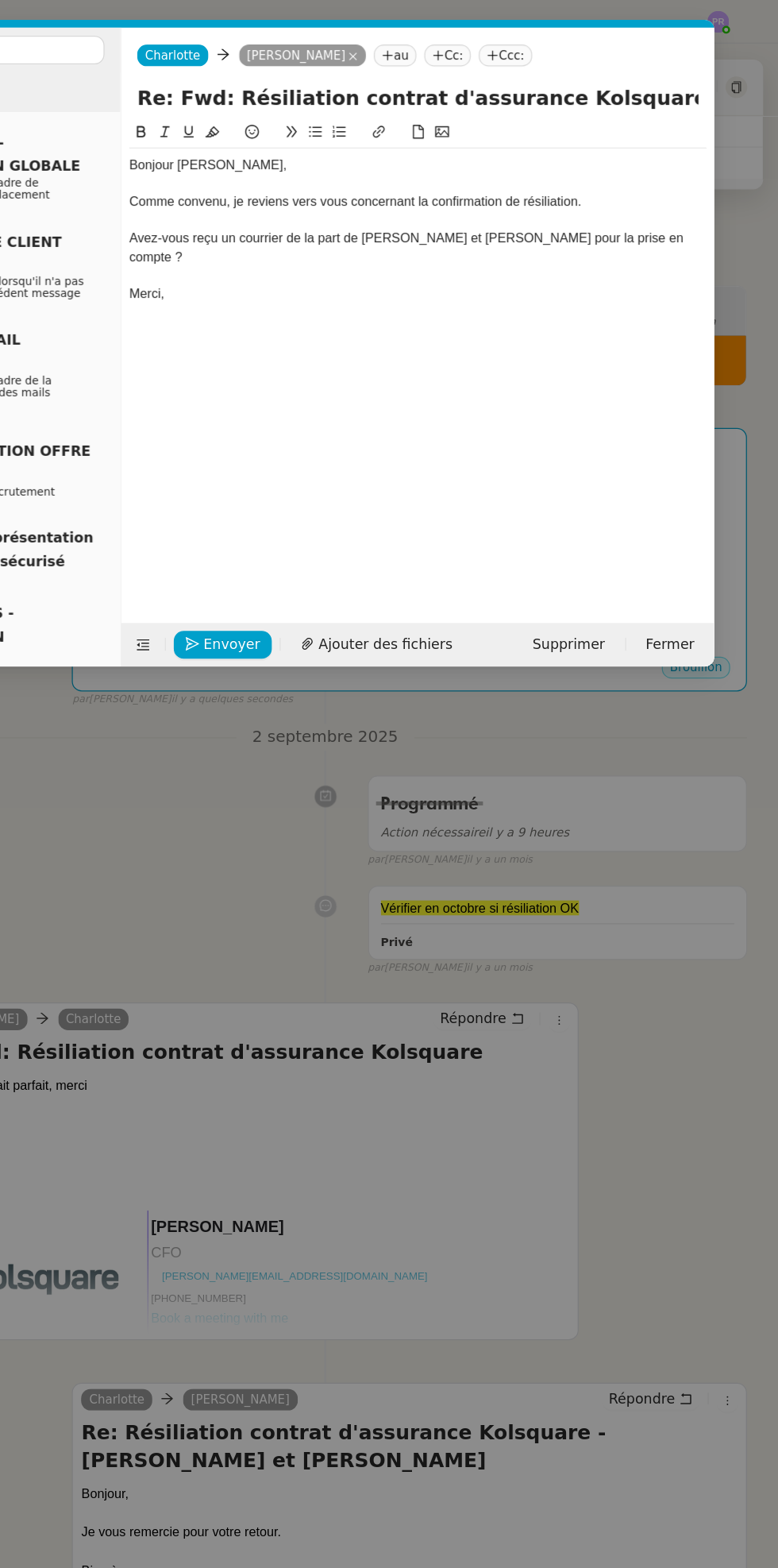
click at [403, 214] on div at bounding box center [488, 220] width 463 height 14
click at [405, 106] on icon at bounding box center [407, 106] width 11 height 9
click at [429, 193] on div "Avez-vous reçu un courrier de la part de HISCOX et DATTAK pour la prise en comp…" at bounding box center [488, 199] width 463 height 29
click at [406, 112] on button at bounding box center [406, 106] width 19 height 18
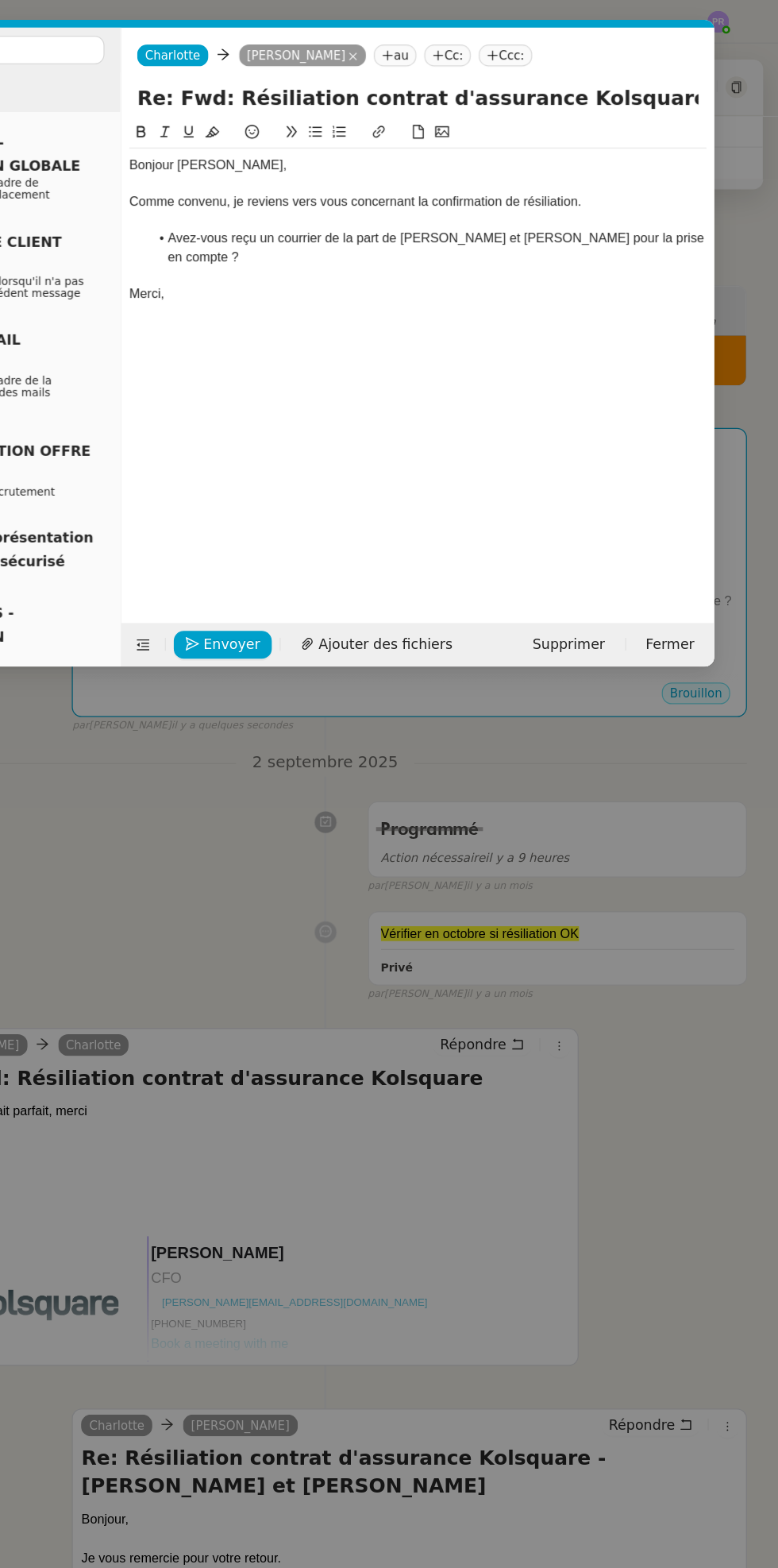
click at [341, 729] on nz-modal-container "Service TA - VOYAGE - PROPOSITION GLOBALE A utiliser dans le cadre de propositi…" at bounding box center [389, 784] width 778 height 1568
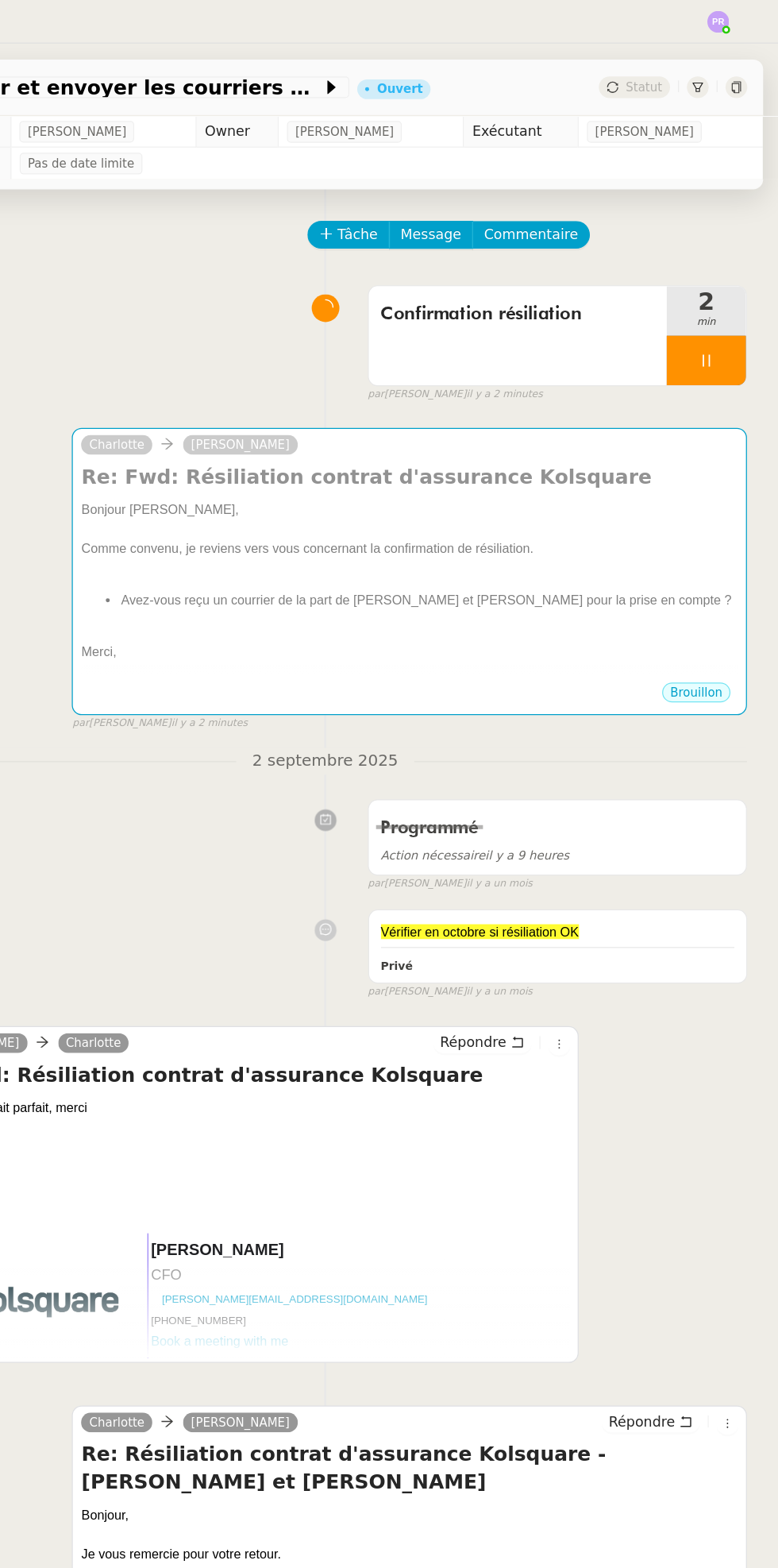
click at [740, 285] on div at bounding box center [721, 289] width 64 height 39
click at [737, 288] on icon at bounding box center [736, 288] width 12 height 9
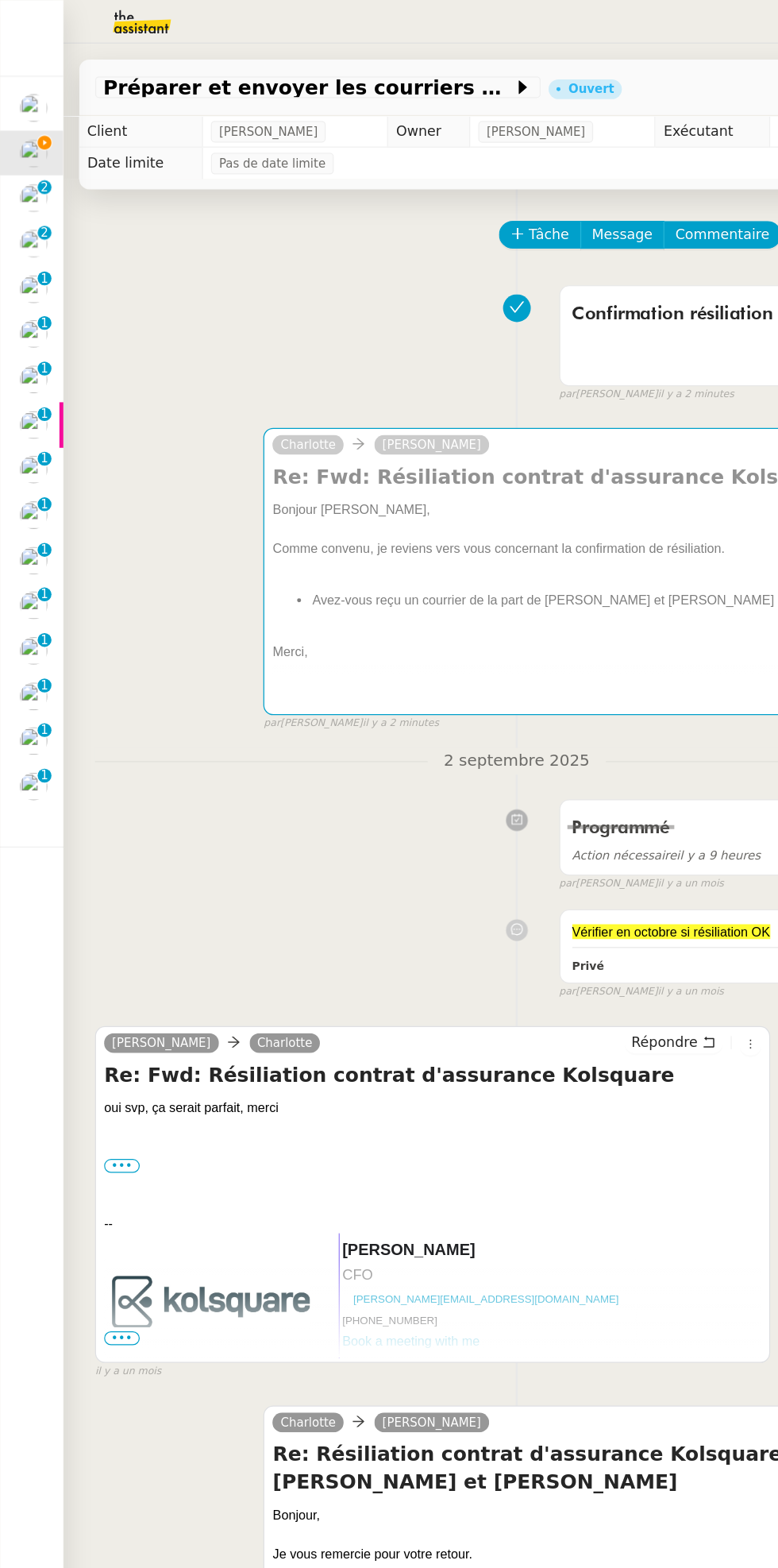
click at [37, 165] on div at bounding box center [26, 158] width 22 height 22
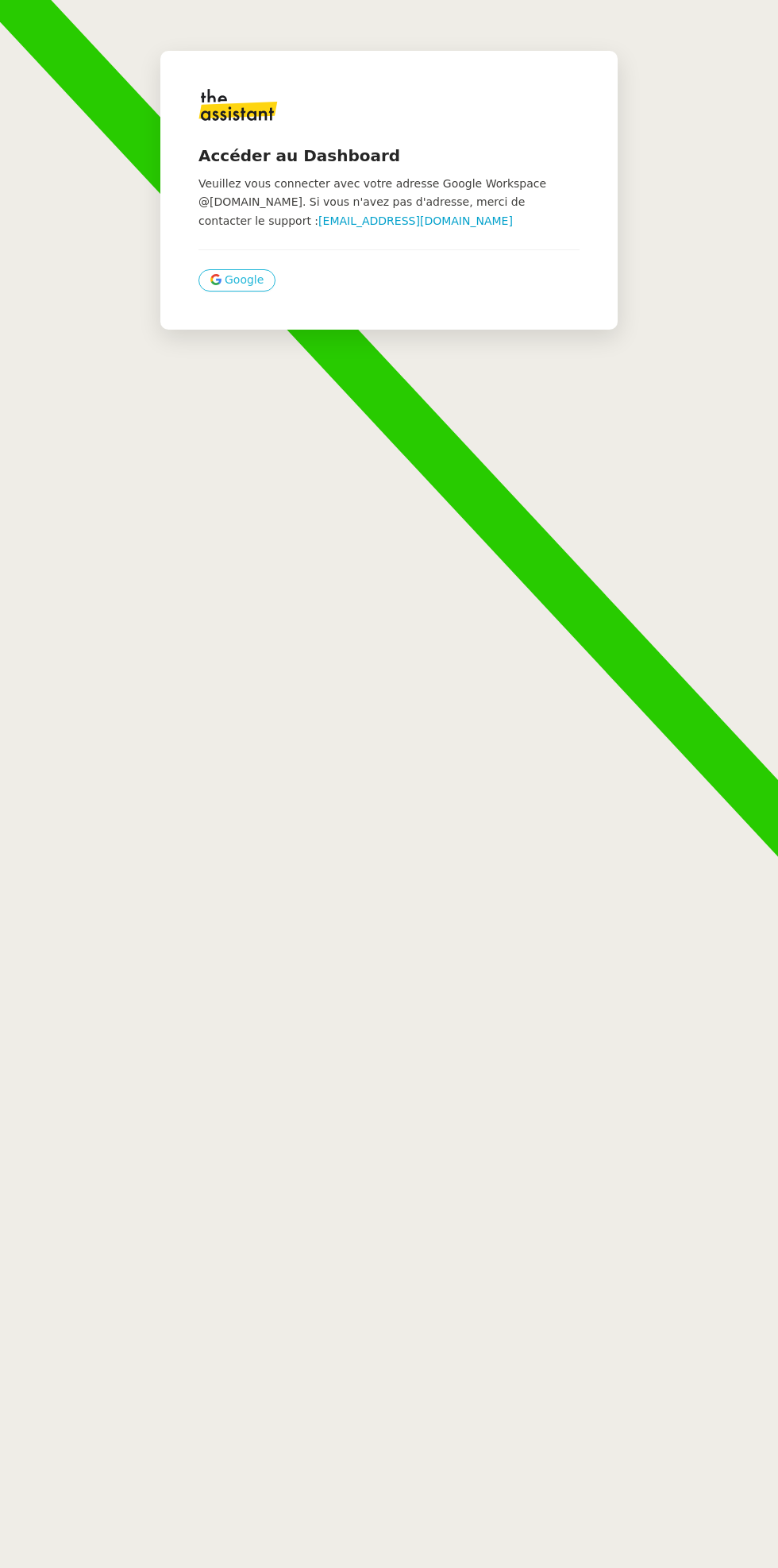
click at [249, 288] on span "Google" at bounding box center [244, 280] width 39 height 18
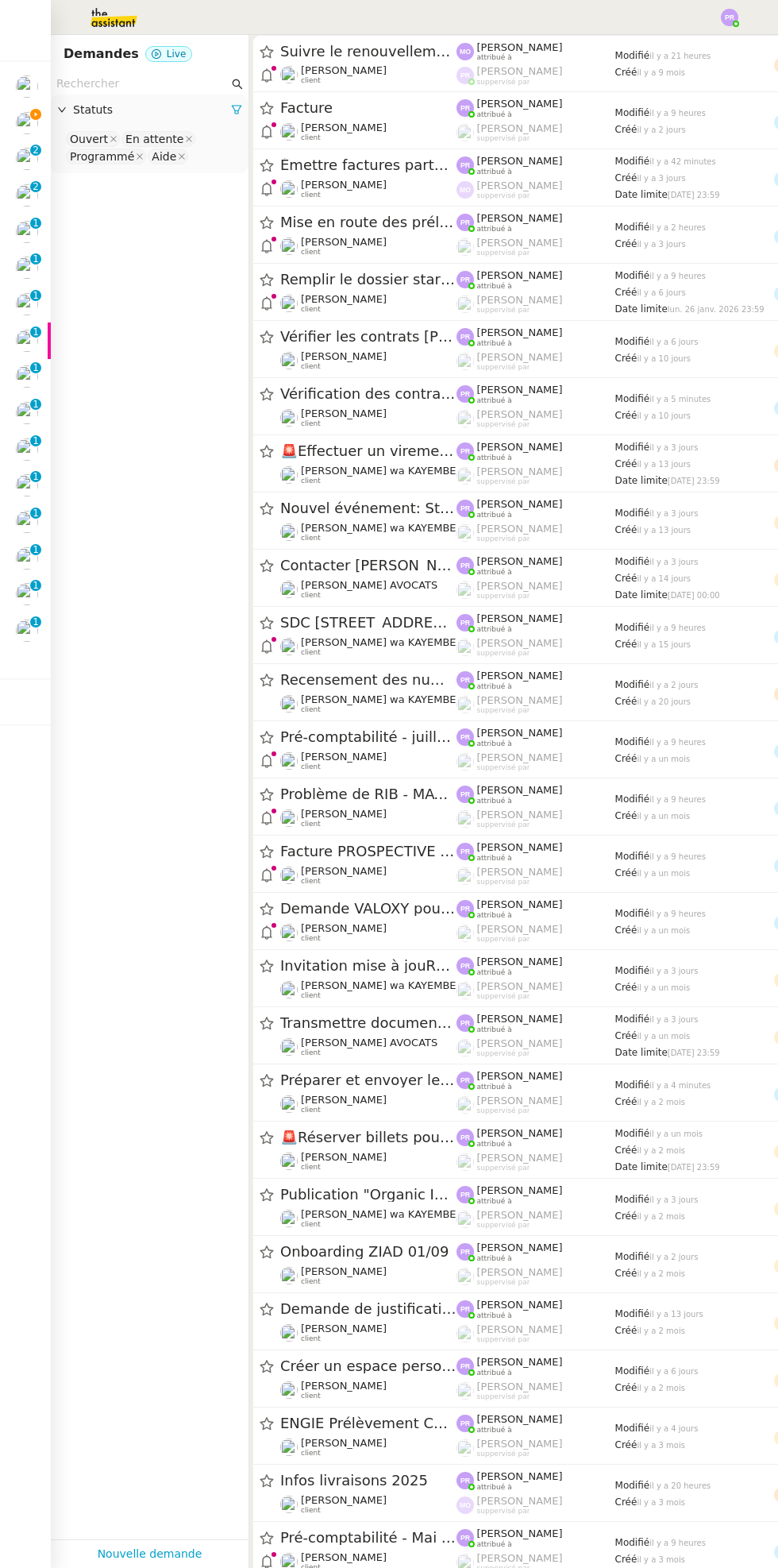
click at [37, 129] on div at bounding box center [26, 123] width 22 height 22
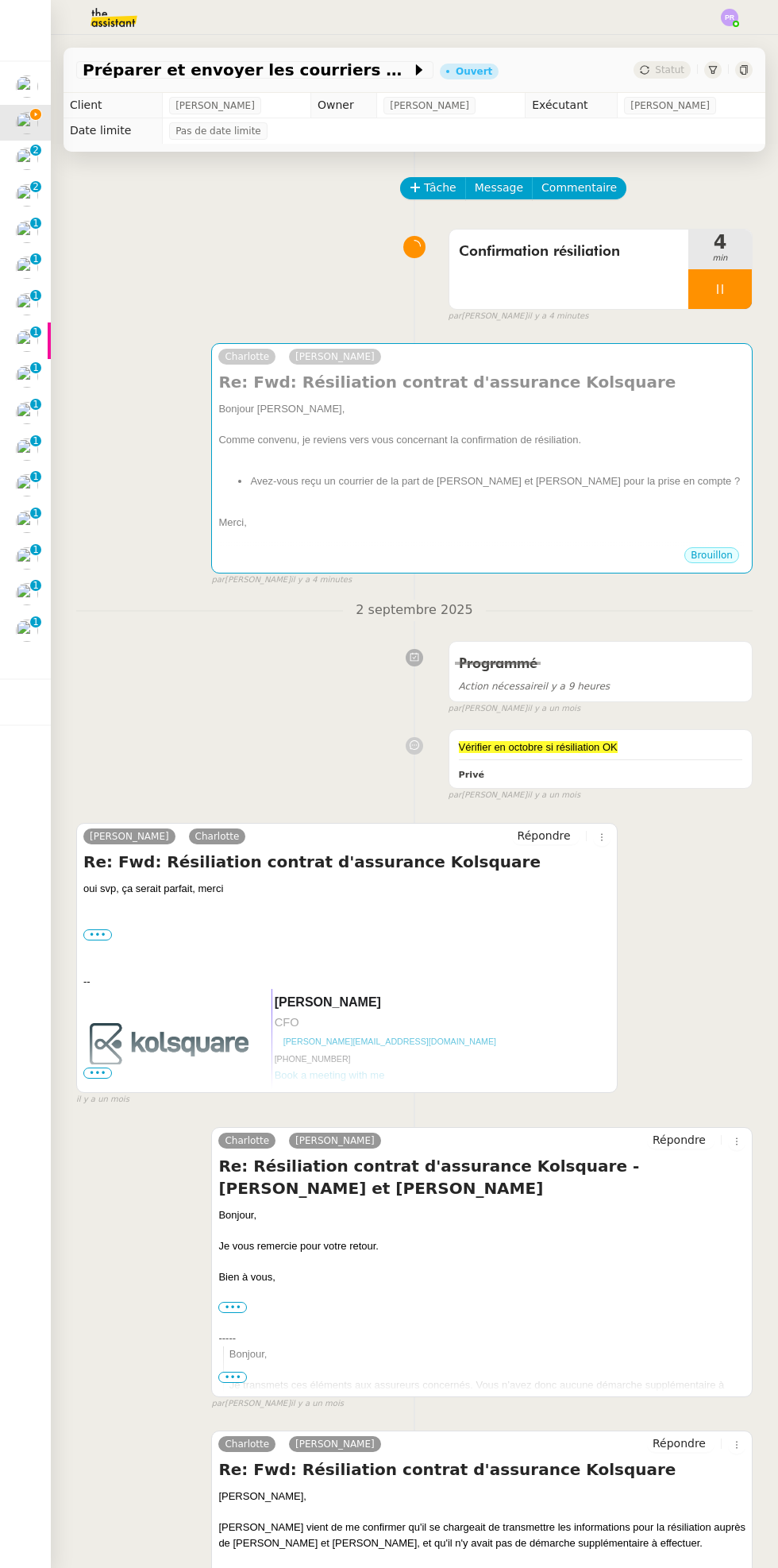
click at [719, 288] on icon at bounding box center [721, 289] width 13 height 13
click at [736, 288] on icon at bounding box center [736, 289] width 13 height 13
click at [38, 160] on img at bounding box center [26, 158] width 22 height 22
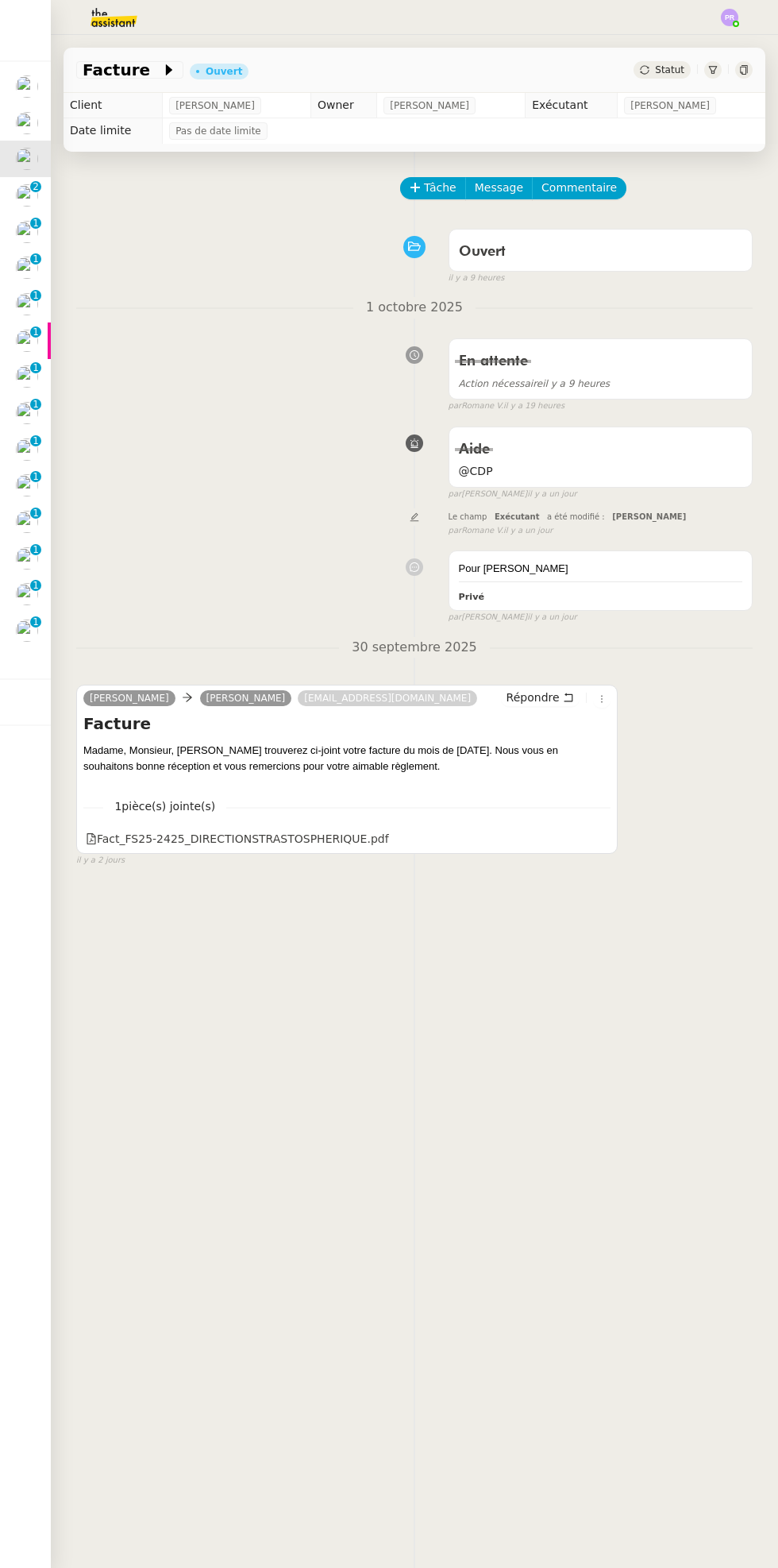
click at [268, 229] on div "Ouvert false il y a 9 heures" at bounding box center [414, 253] width 676 height 64
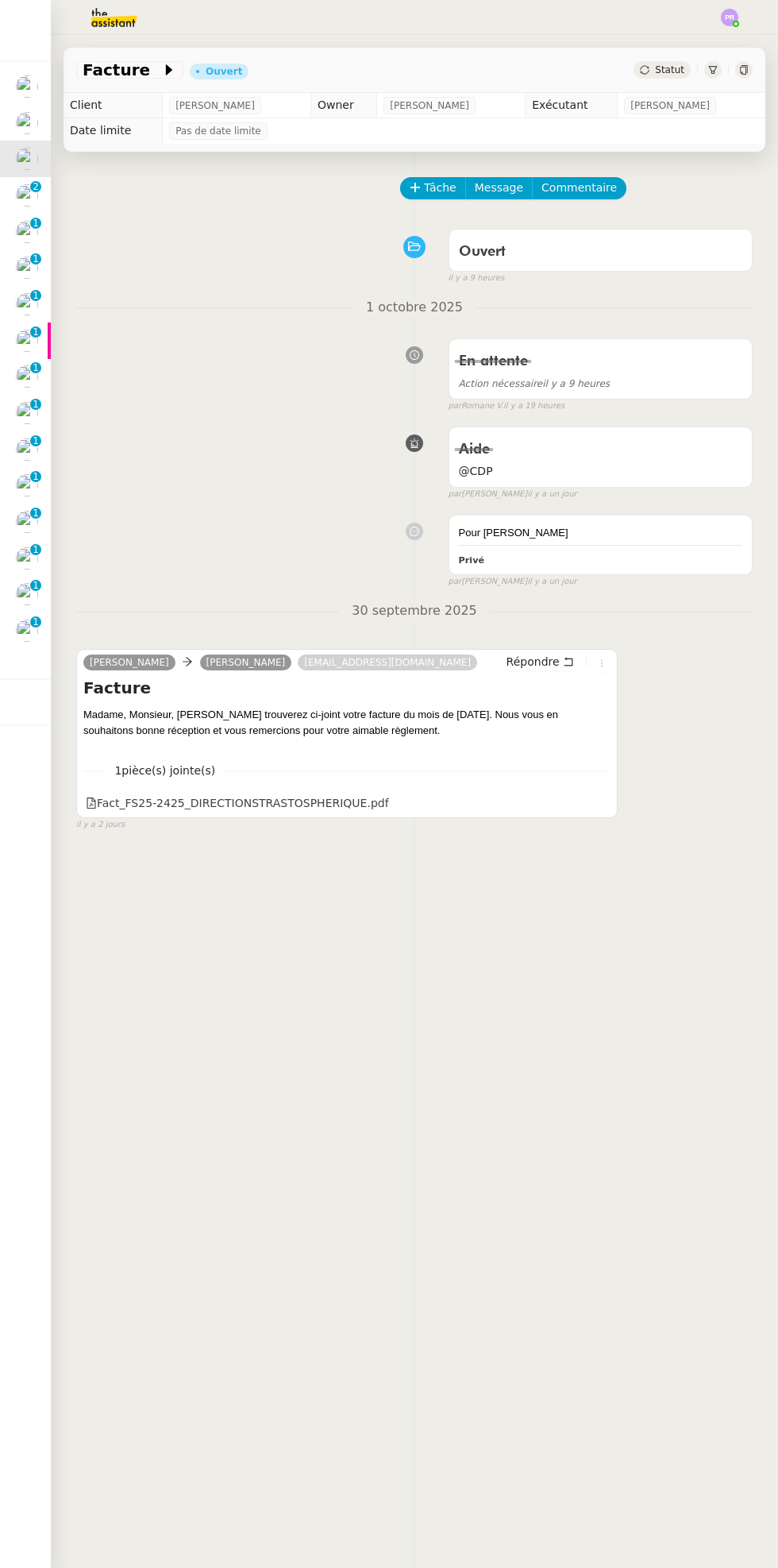
click at [602, 662] on icon at bounding box center [602, 664] width 2 height 7
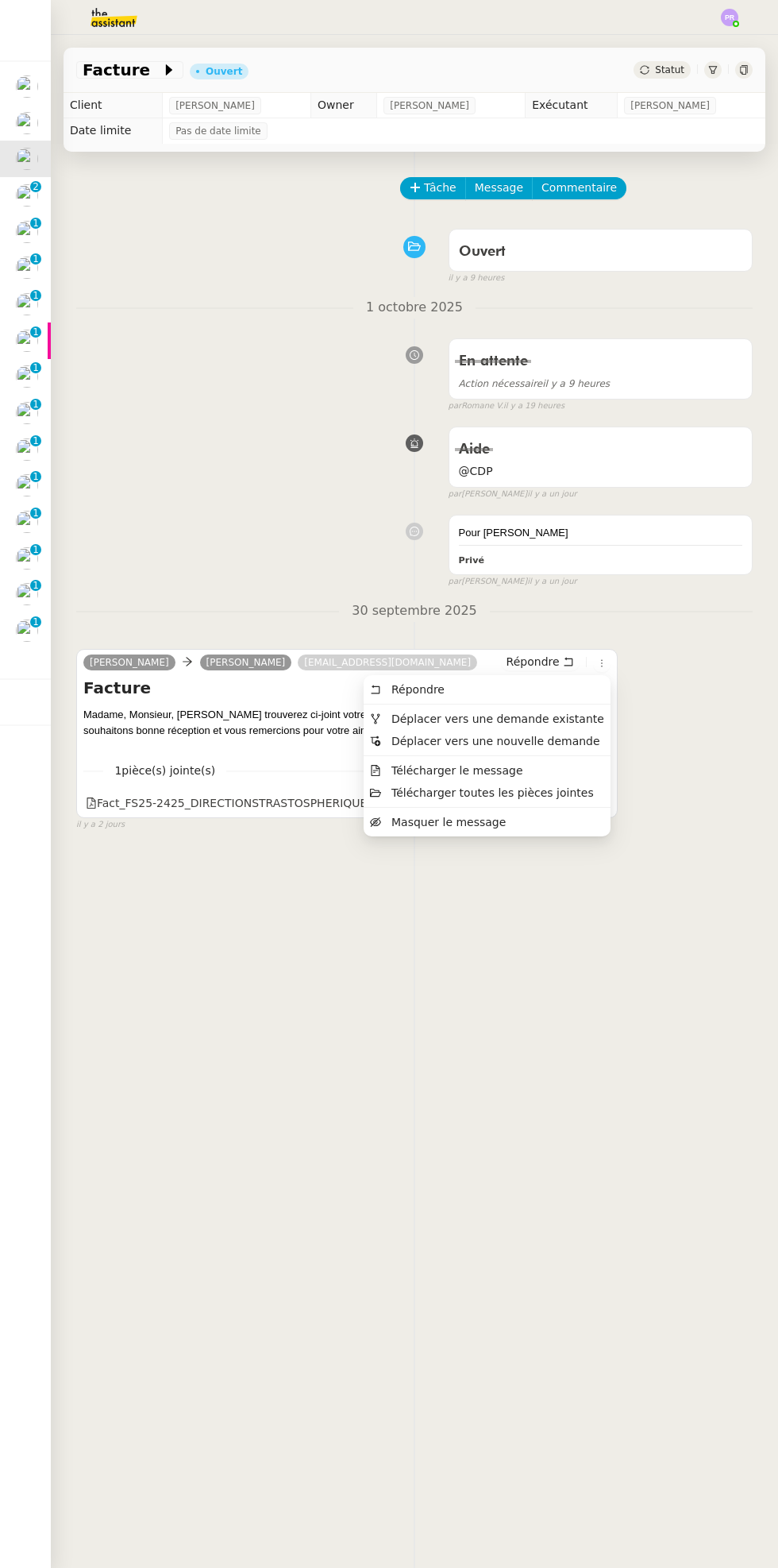
click at [528, 727] on li "Déplacer vers une demande existante" at bounding box center [487, 718] width 247 height 22
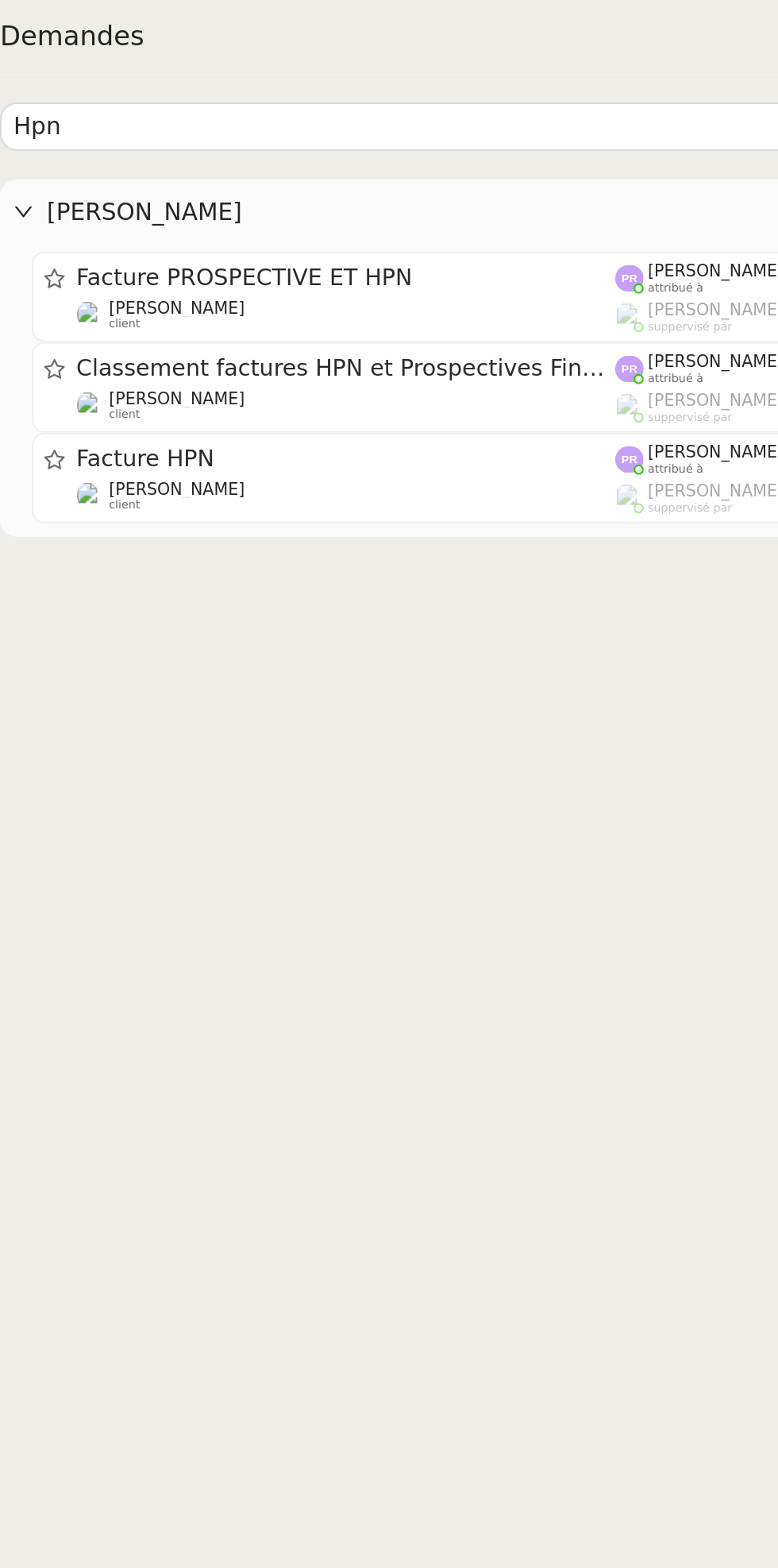
type input "Hpn"
click at [360, 135] on span "Facture PROSPECTIVE ET HPN" at bounding box center [320, 132] width 256 height 11
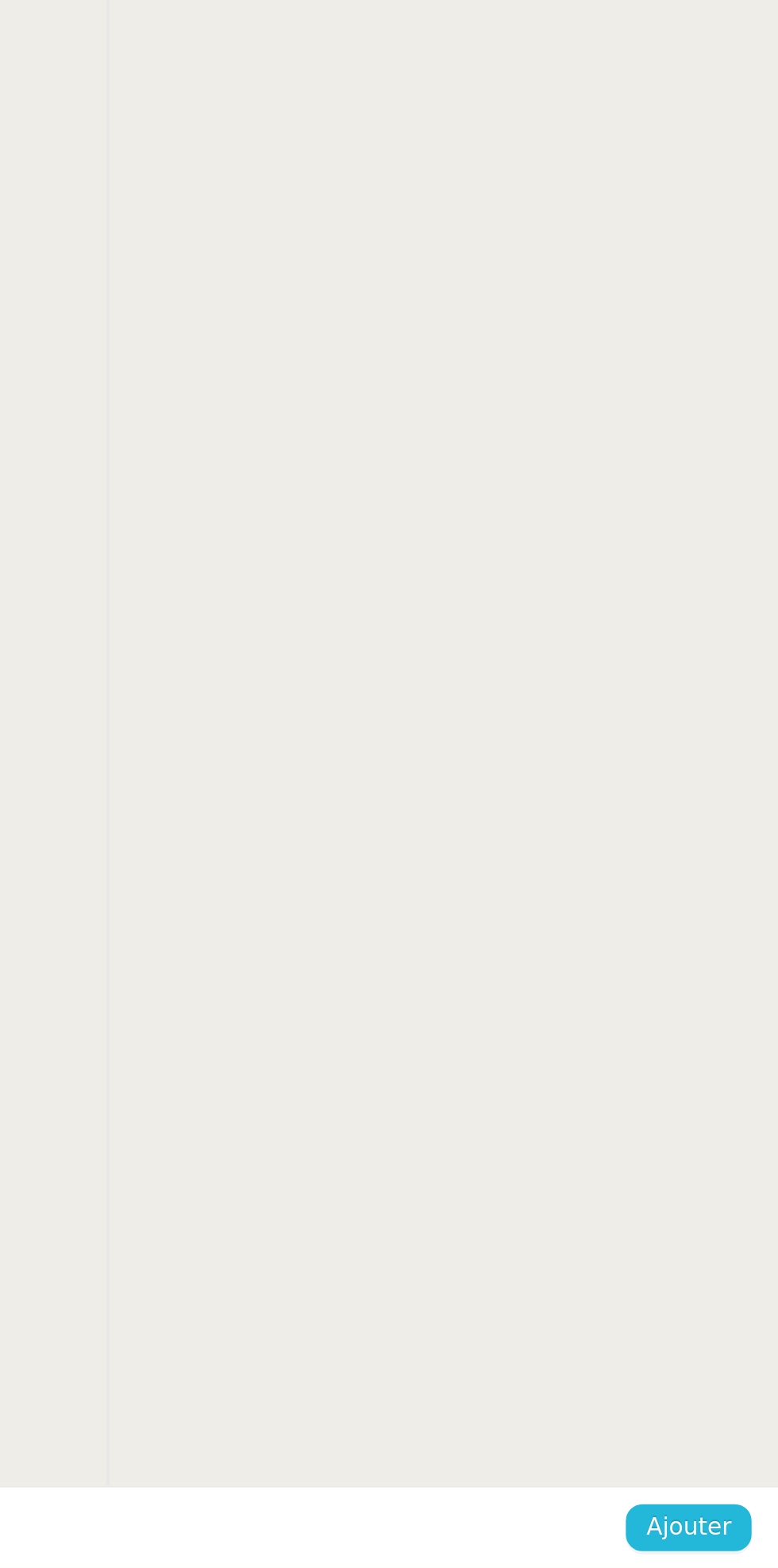
click at [749, 1548] on span "Ajouter" at bounding box center [735, 1548] width 40 height 18
click at [737, 1548] on span "Confirmer" at bounding box center [728, 1548] width 56 height 18
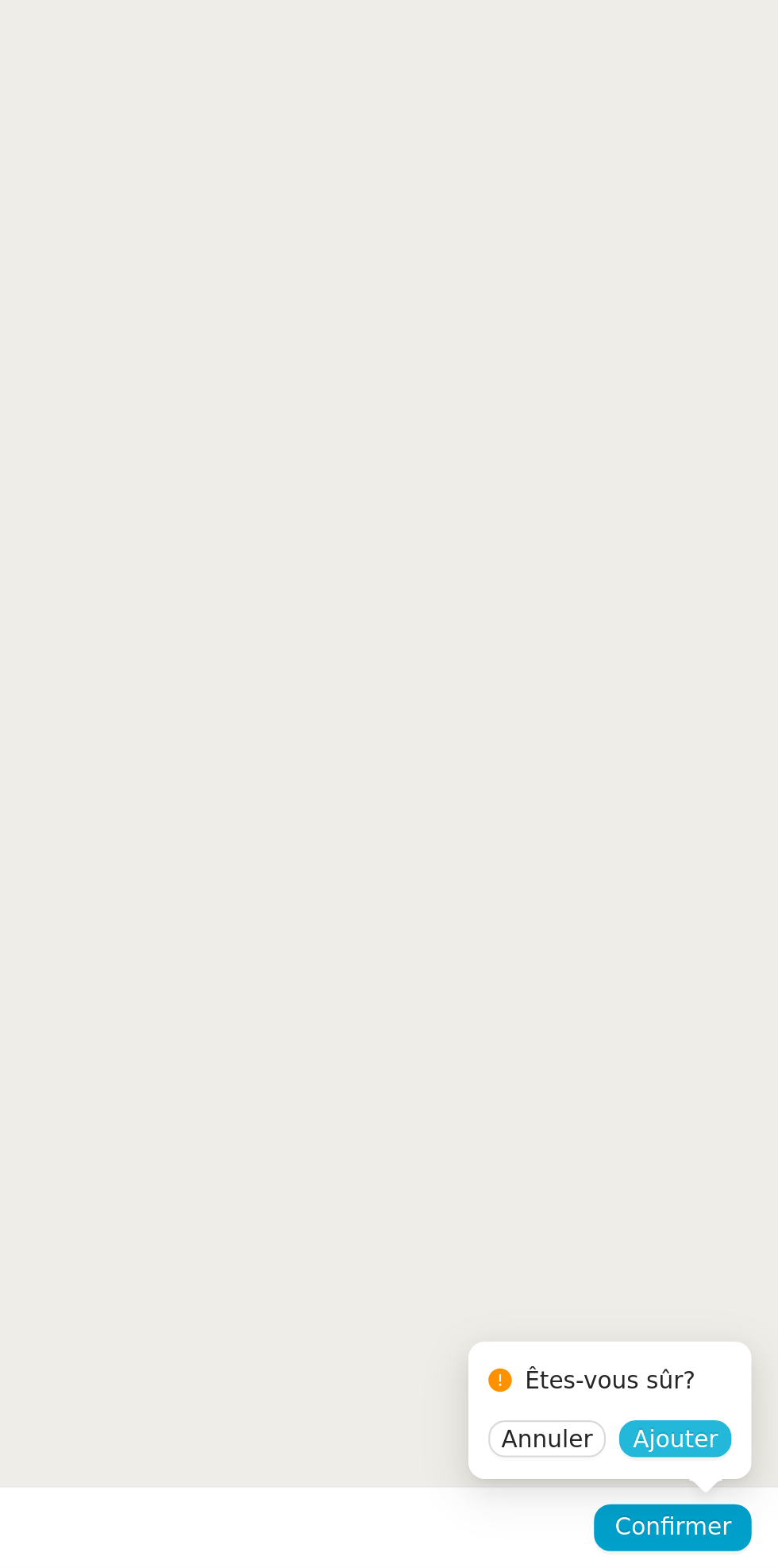
click at [744, 1502] on span "Ajouter" at bounding box center [729, 1506] width 40 height 16
